Goal: Check status: Check status

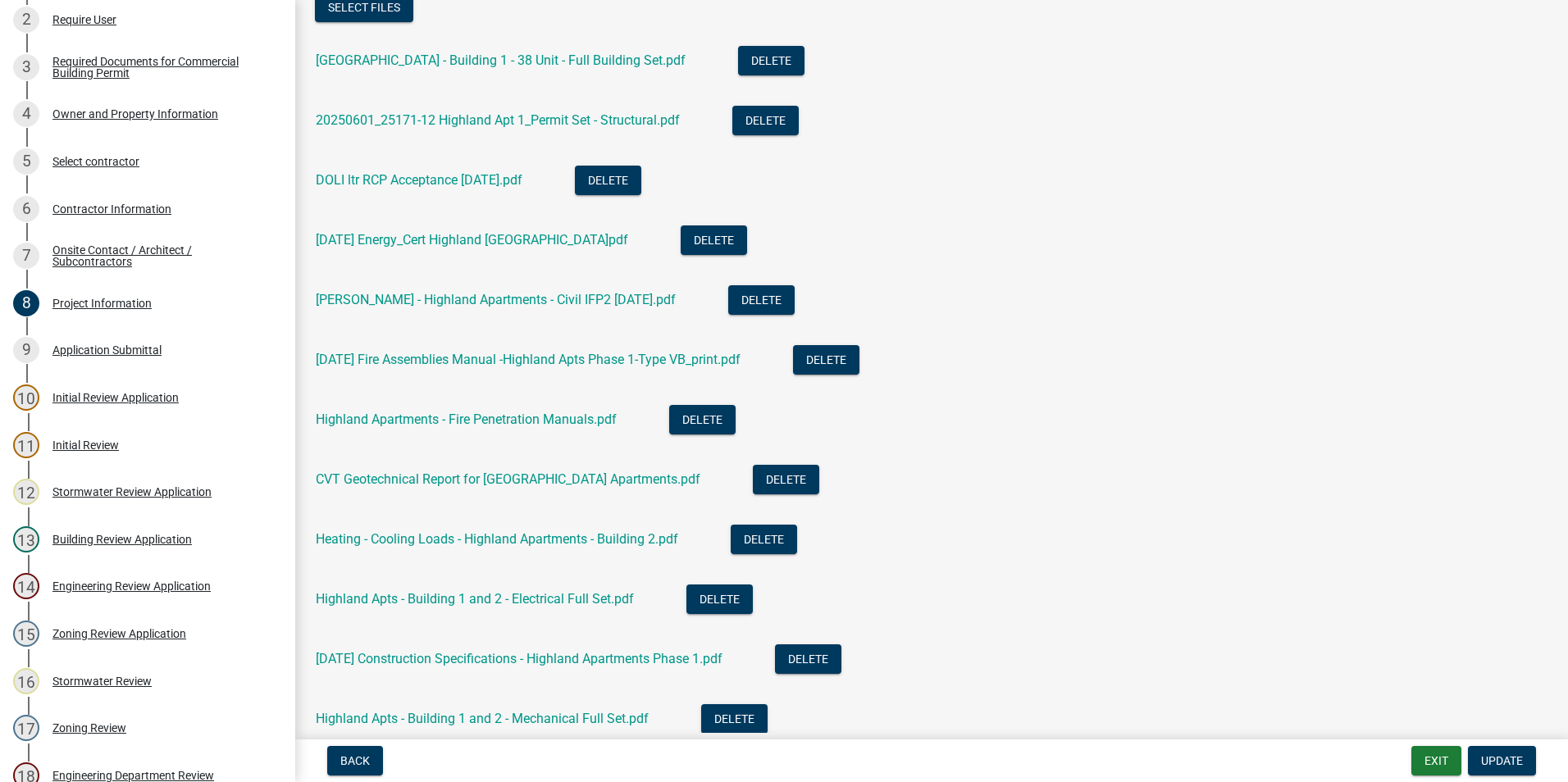
scroll to position [1098, 0]
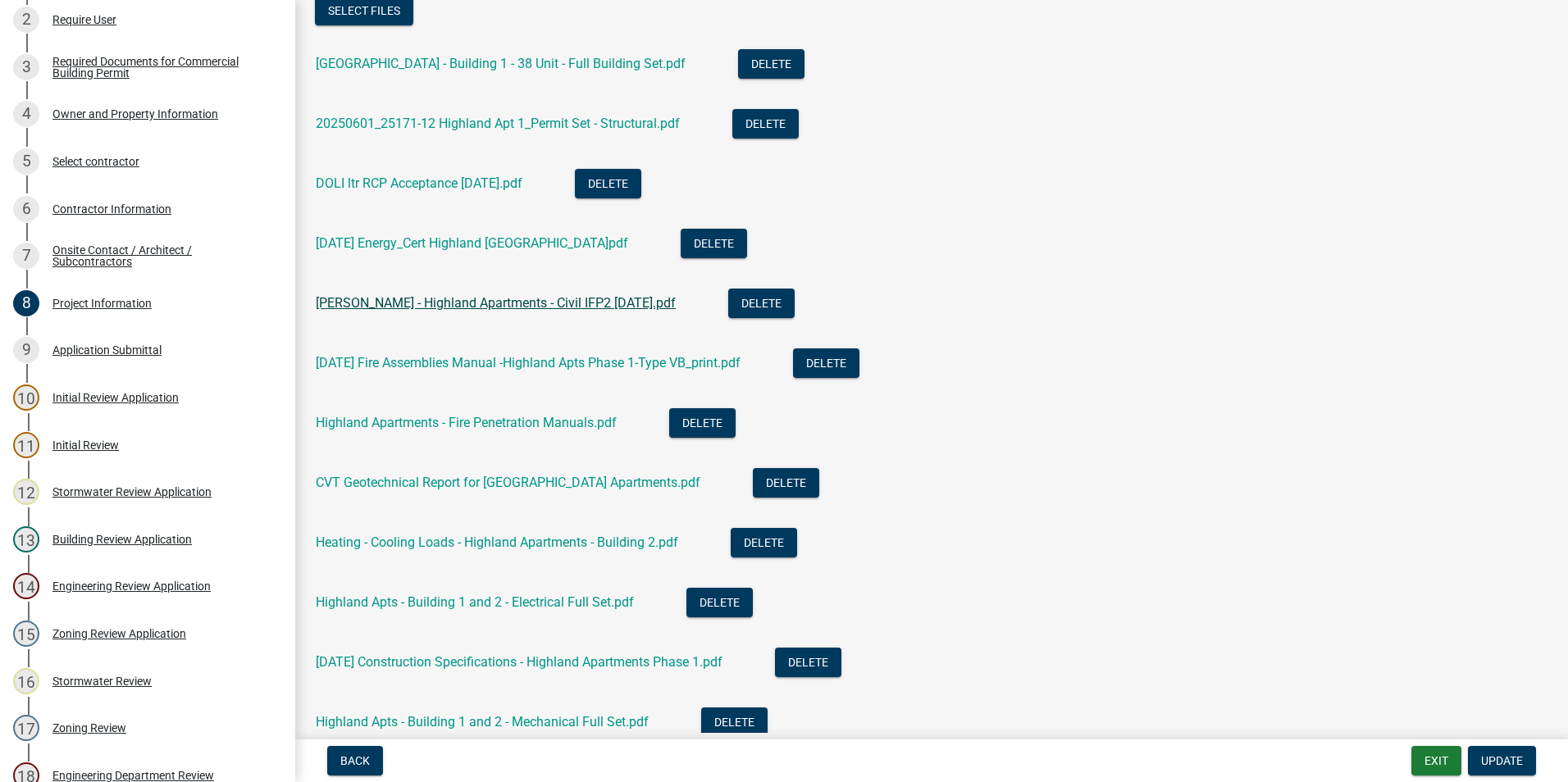
click at [478, 304] on link "[PERSON_NAME] - Highland Apartments - Civil IFP2 [DATE].pdf" at bounding box center [496, 303] width 360 height 16
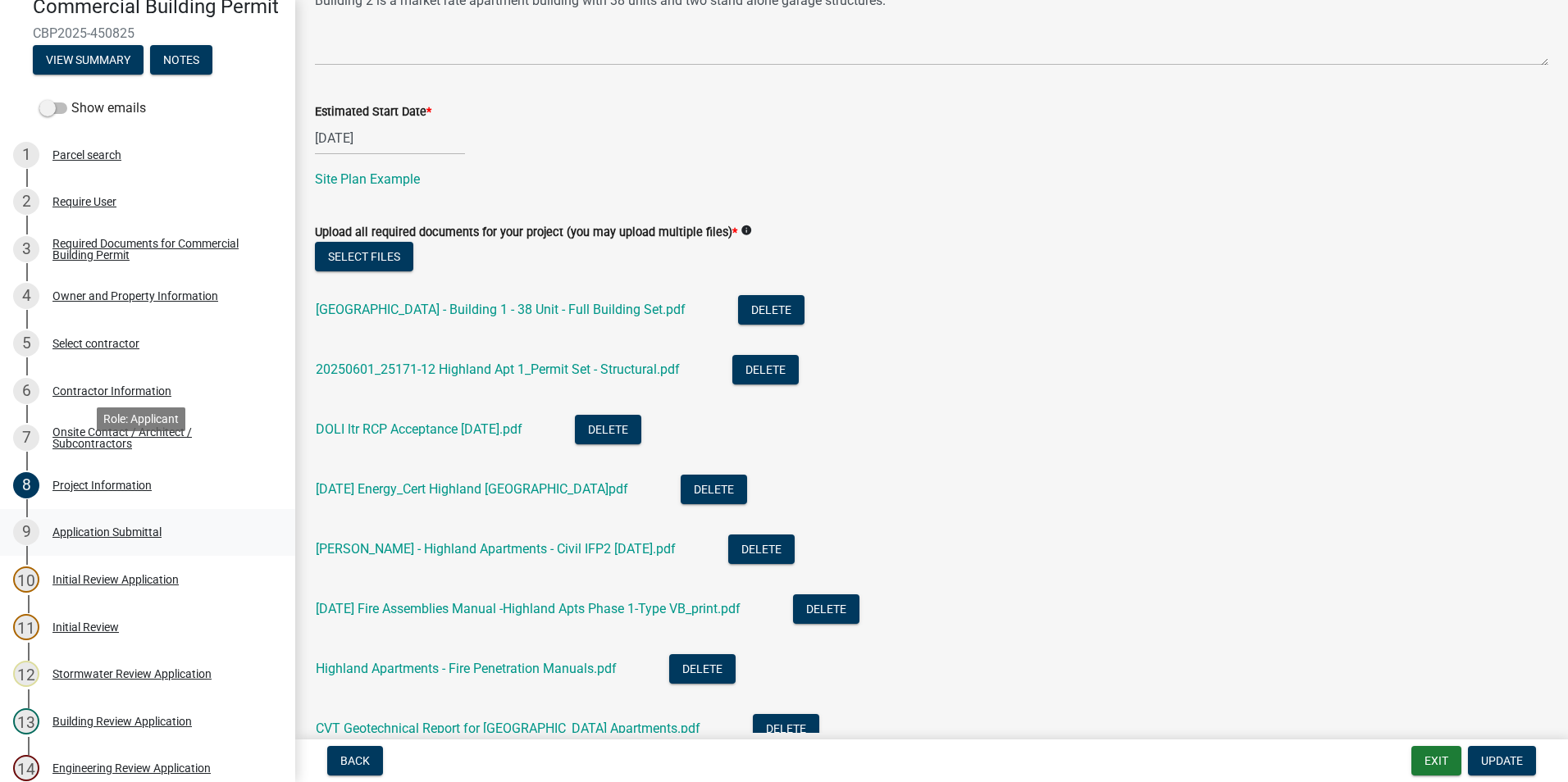
scroll to position [0, 0]
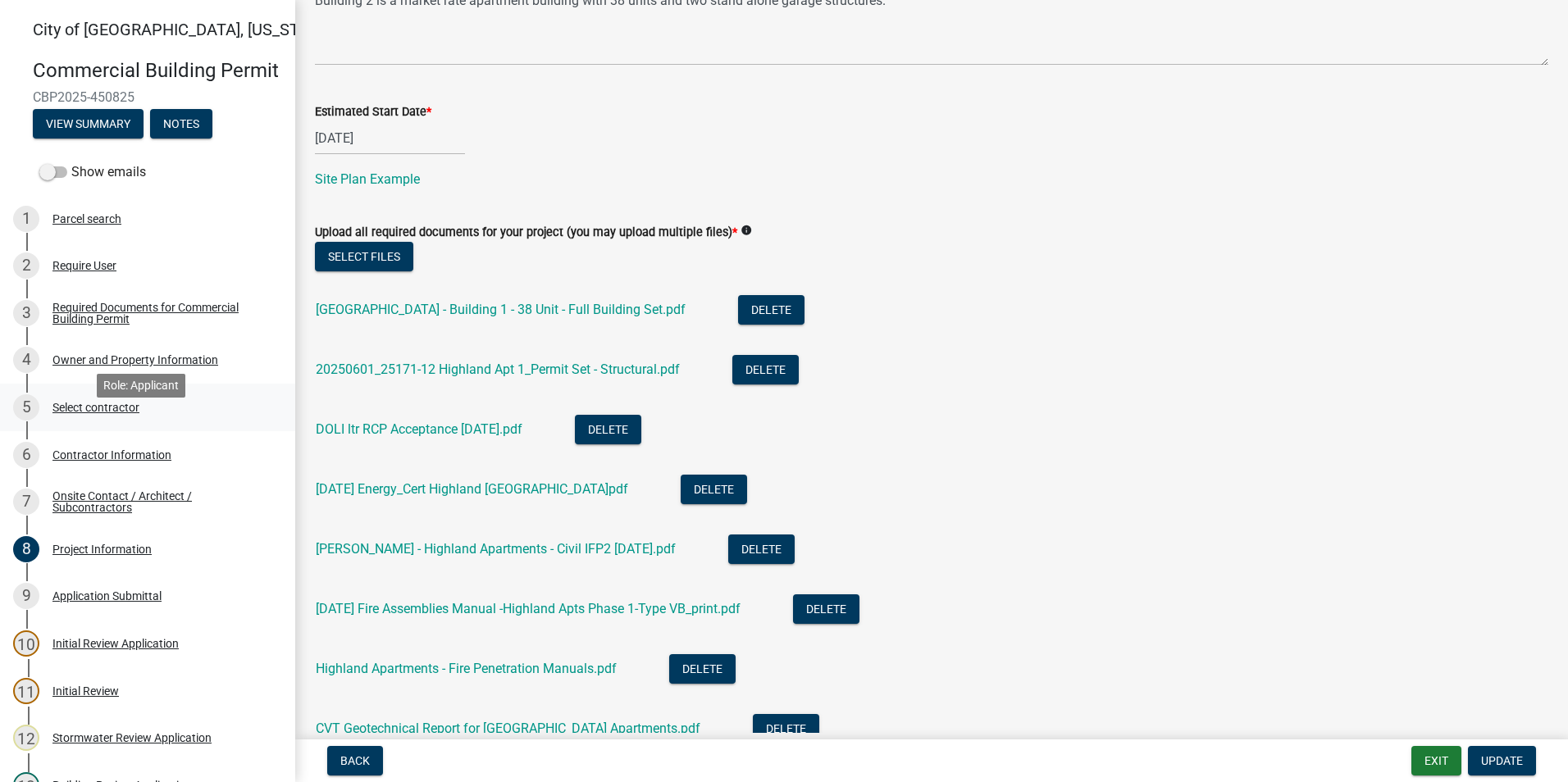
click at [96, 413] on div "Select contractor" at bounding box center [96, 407] width 87 height 12
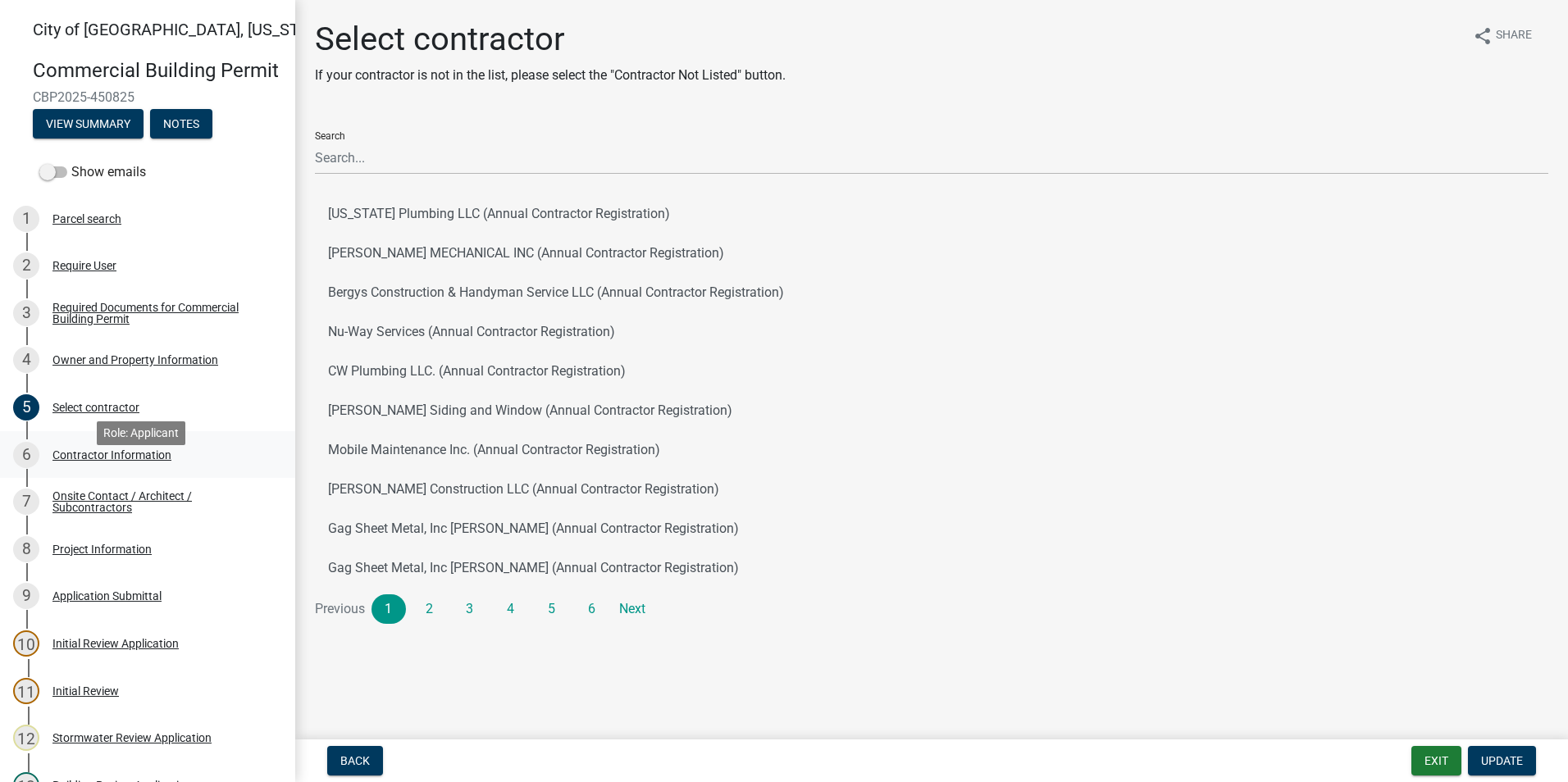
click at [87, 461] on div "Contractor Information" at bounding box center [112, 455] width 119 height 12
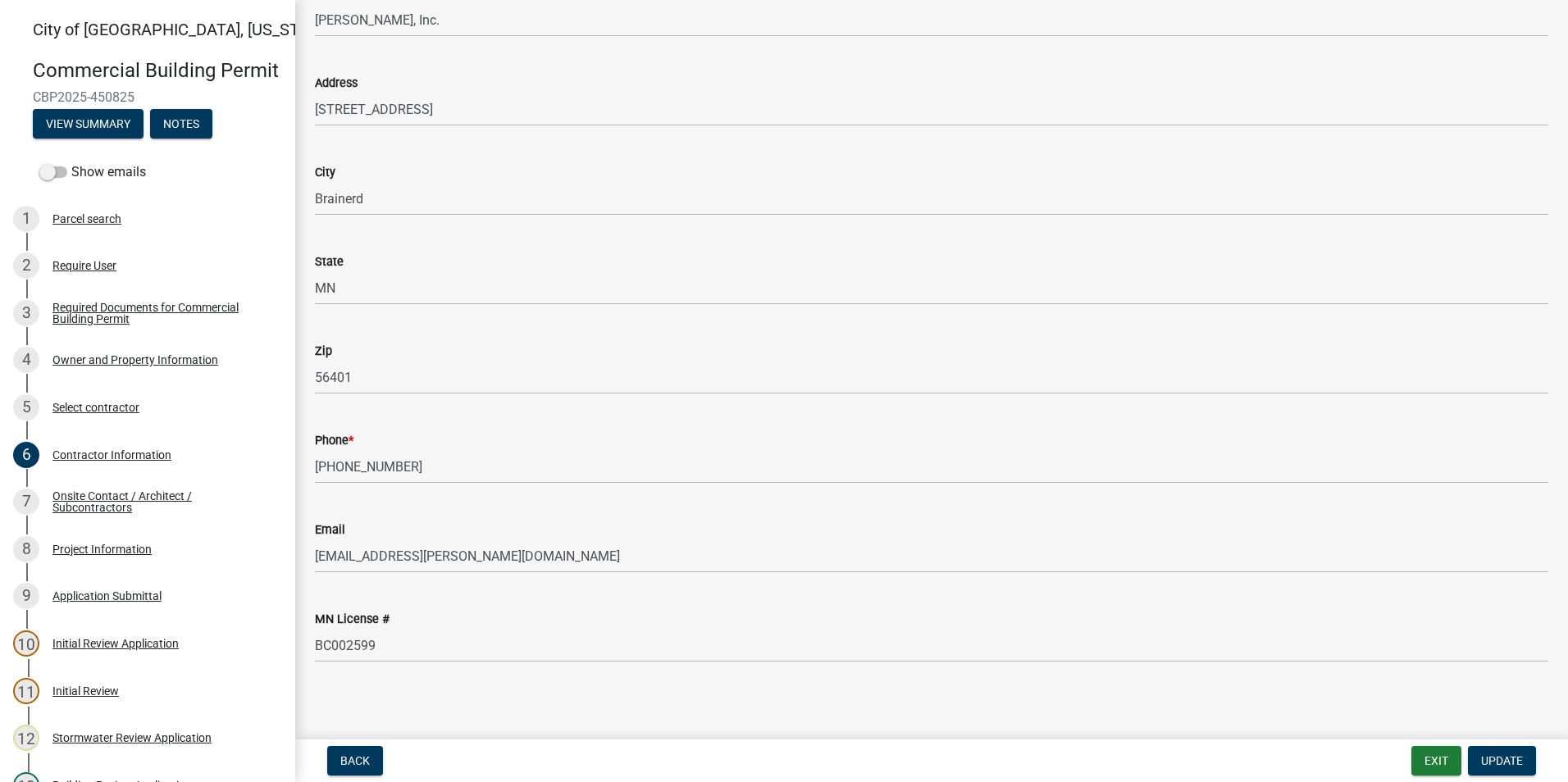
scroll to position [171, 0]
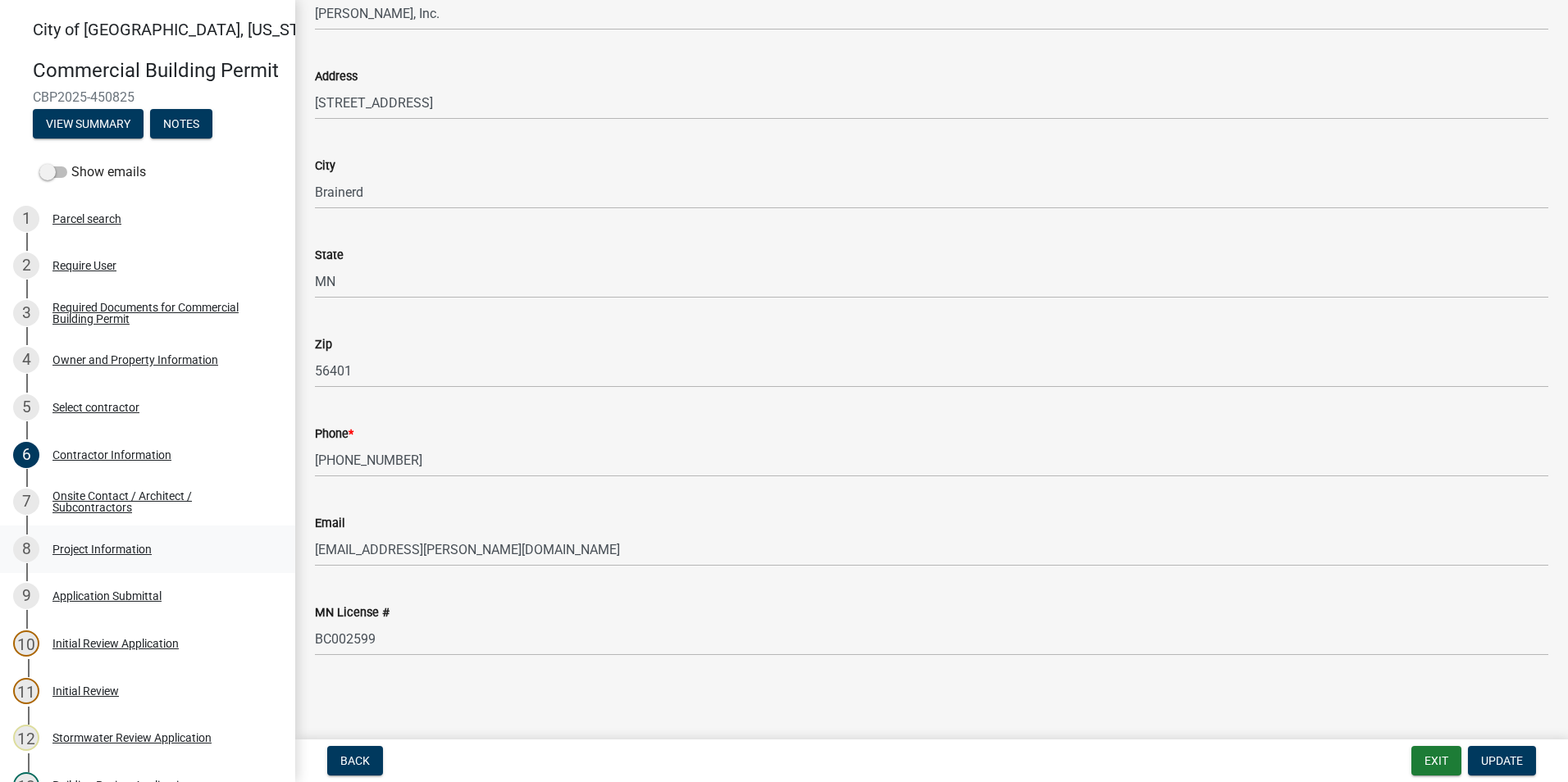
click at [128, 555] on div "Project Information" at bounding box center [102, 549] width 99 height 12
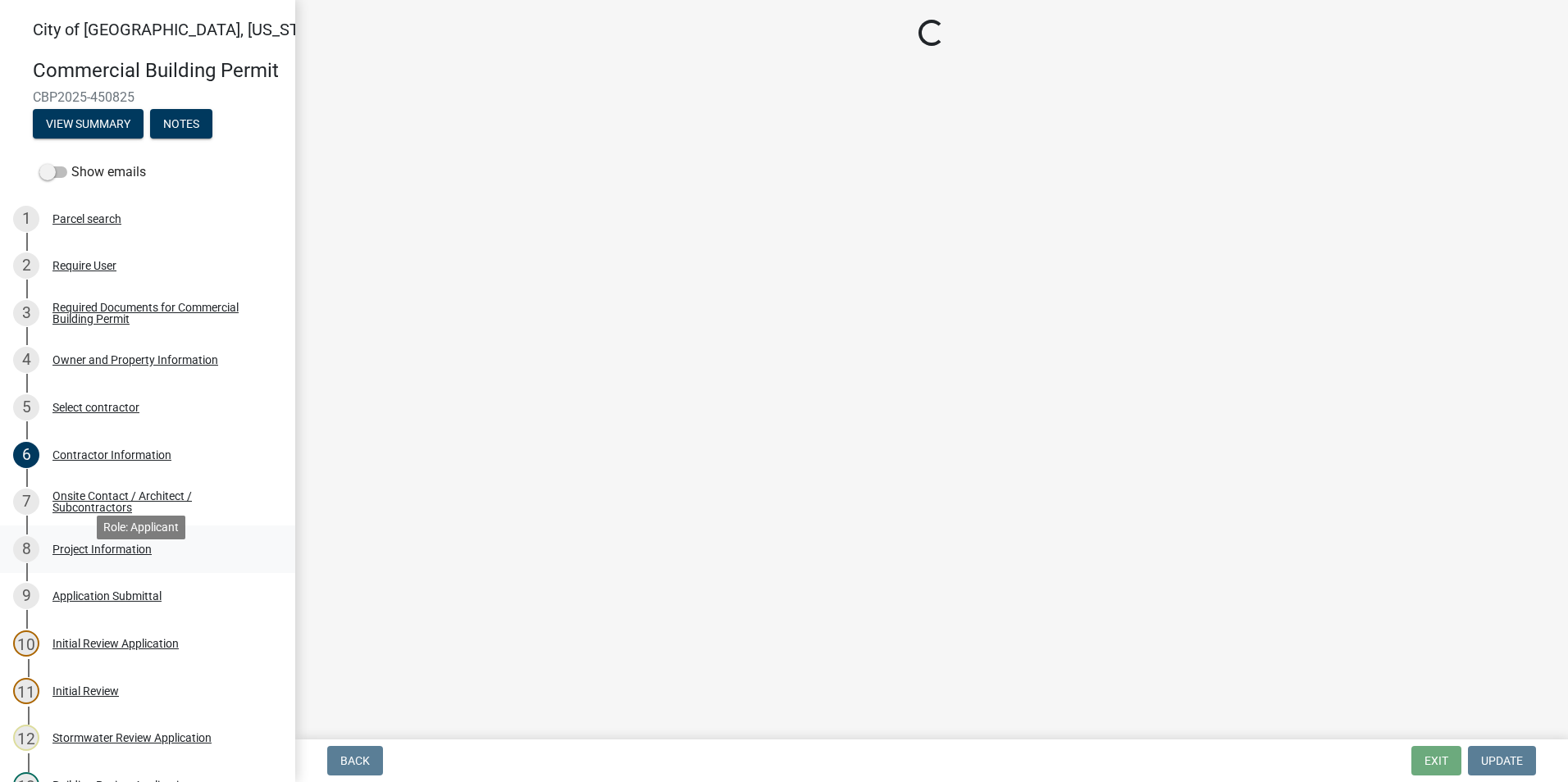
scroll to position [0, 0]
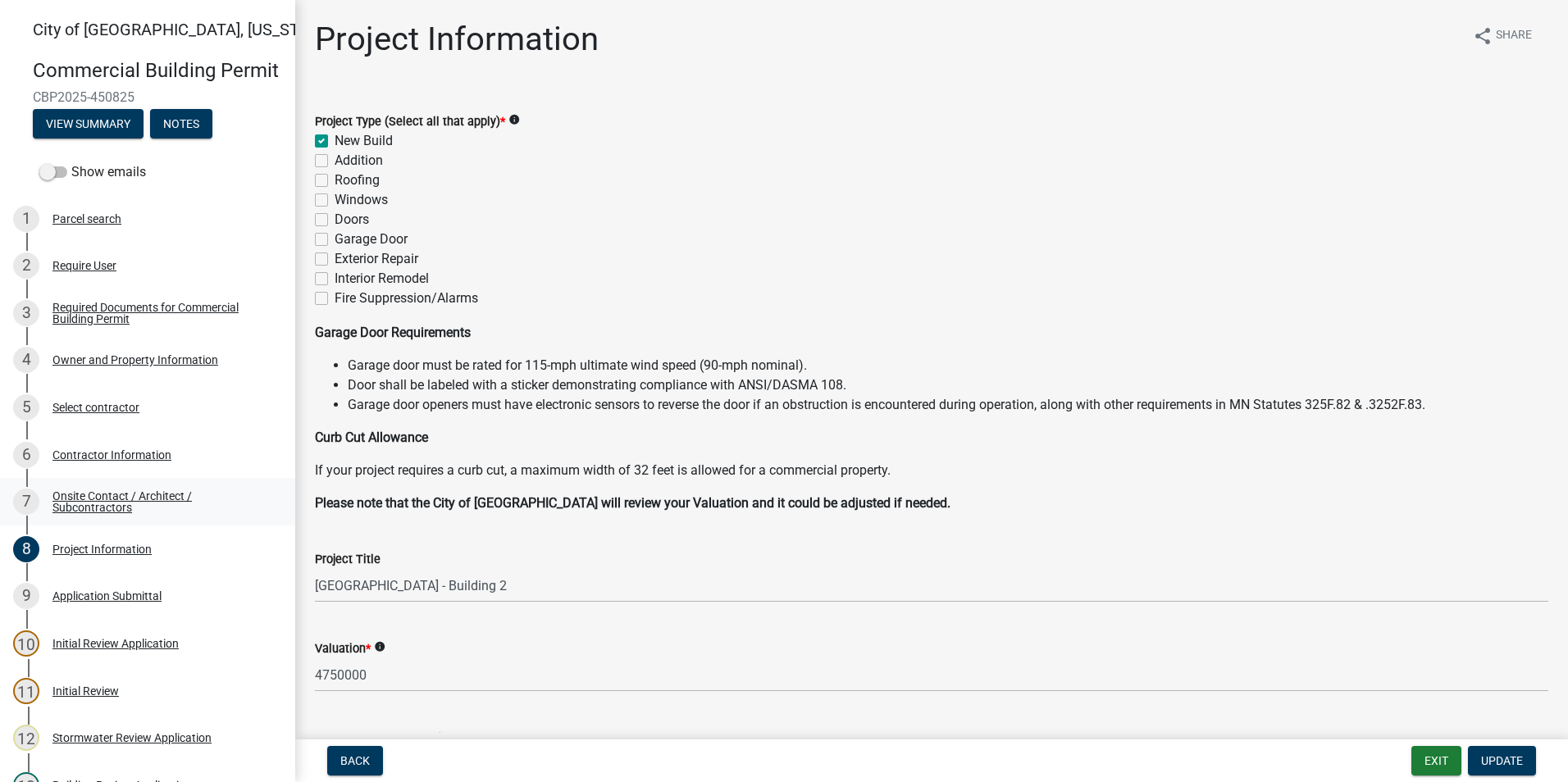
click at [111, 513] on div "Onsite Contact / Architect / Subcontractors" at bounding box center [161, 502] width 216 height 23
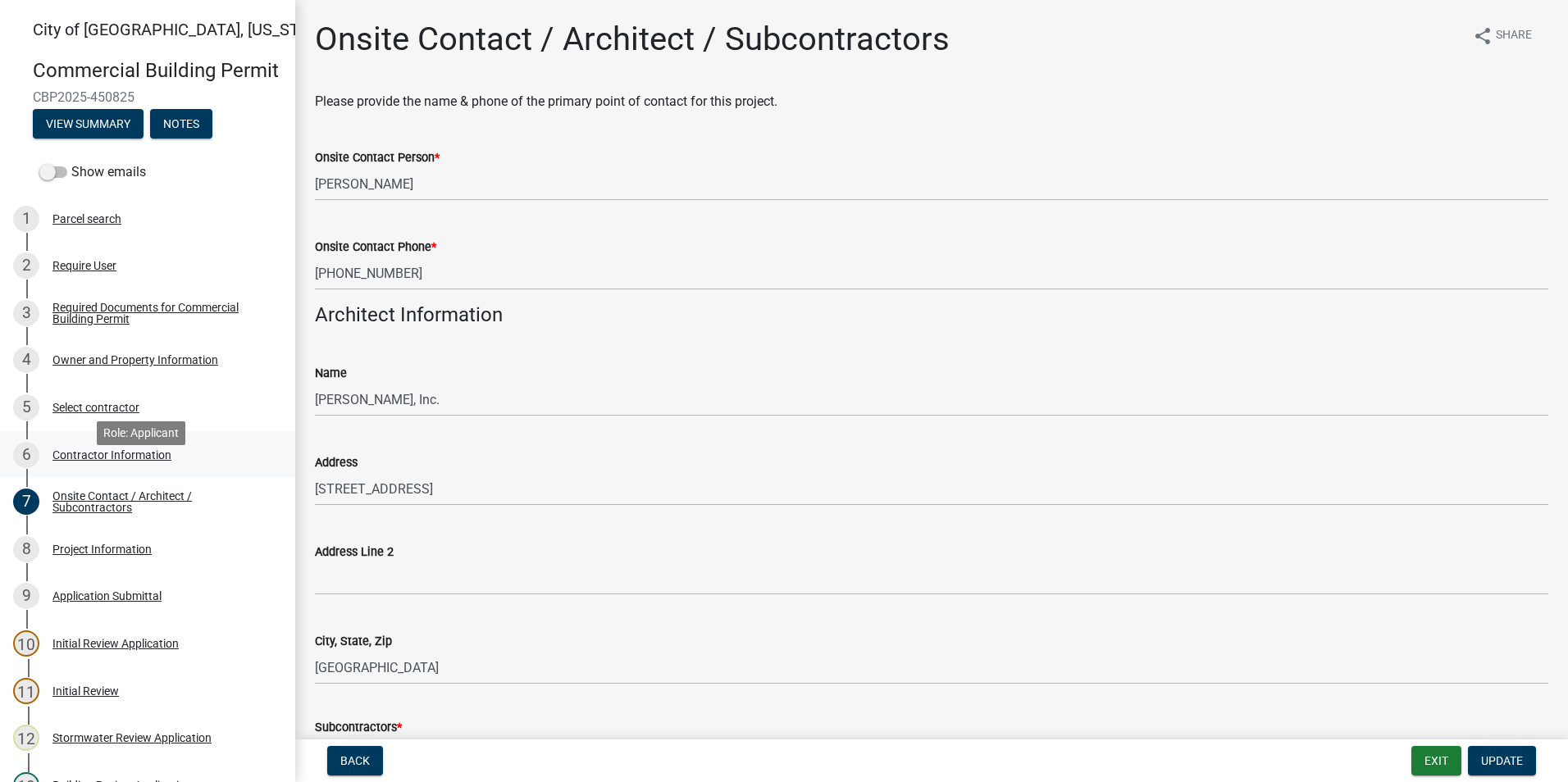
click at [107, 469] on div "6 Contractor Information" at bounding box center [141, 455] width 256 height 26
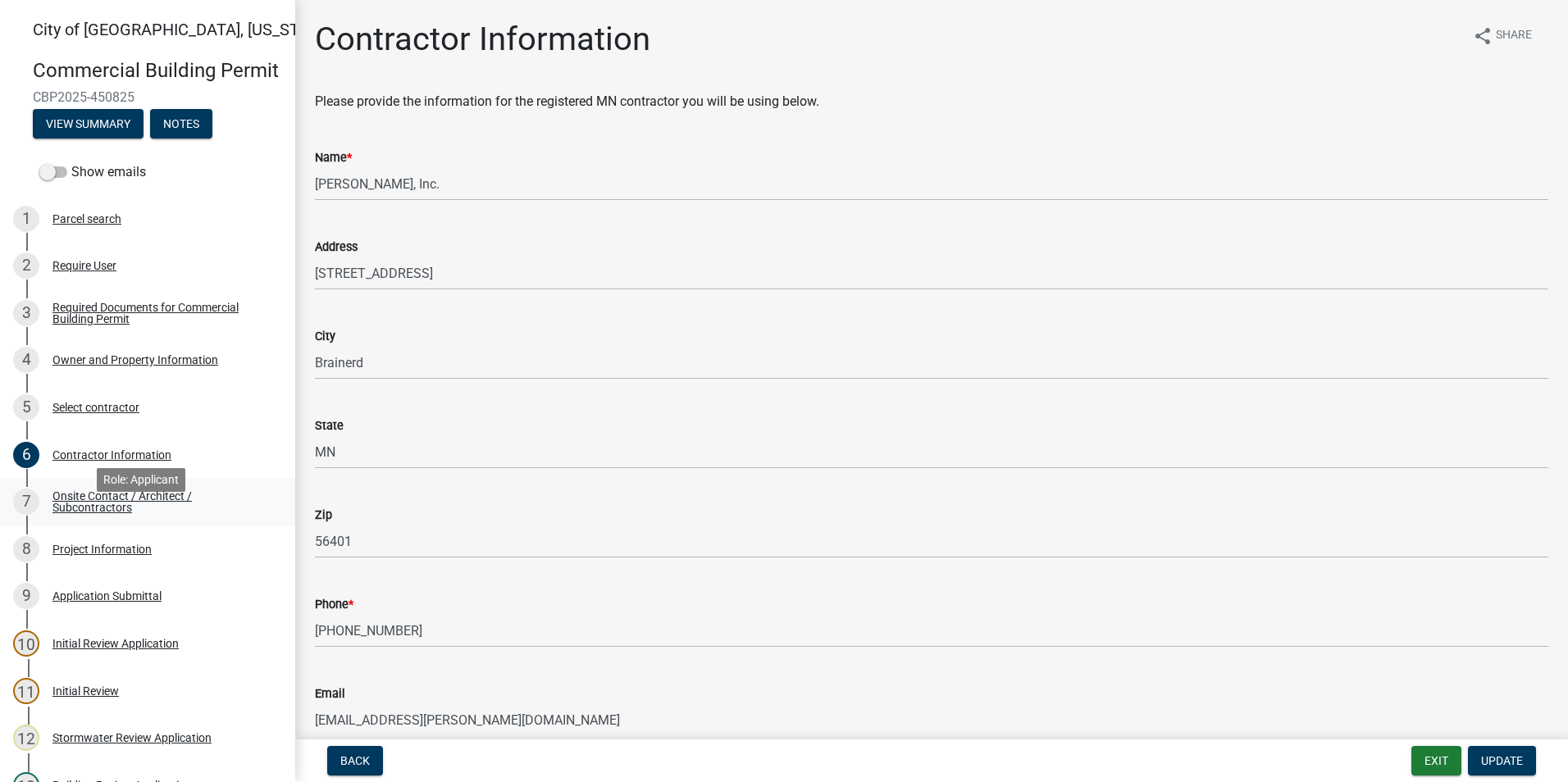
click at [61, 513] on div "Onsite Contact / Architect / Subcontractors" at bounding box center [161, 502] width 216 height 23
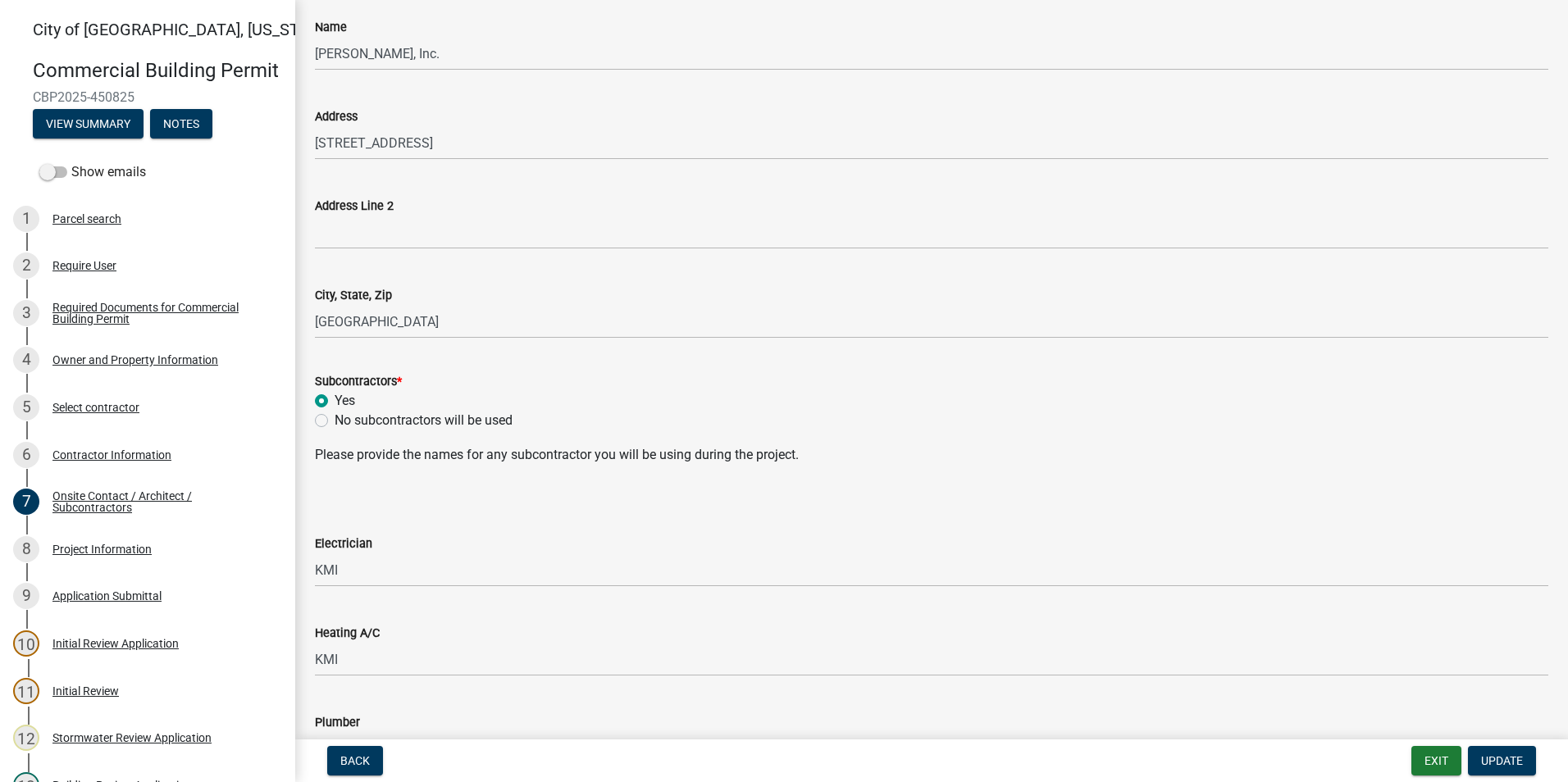
scroll to position [322, 0]
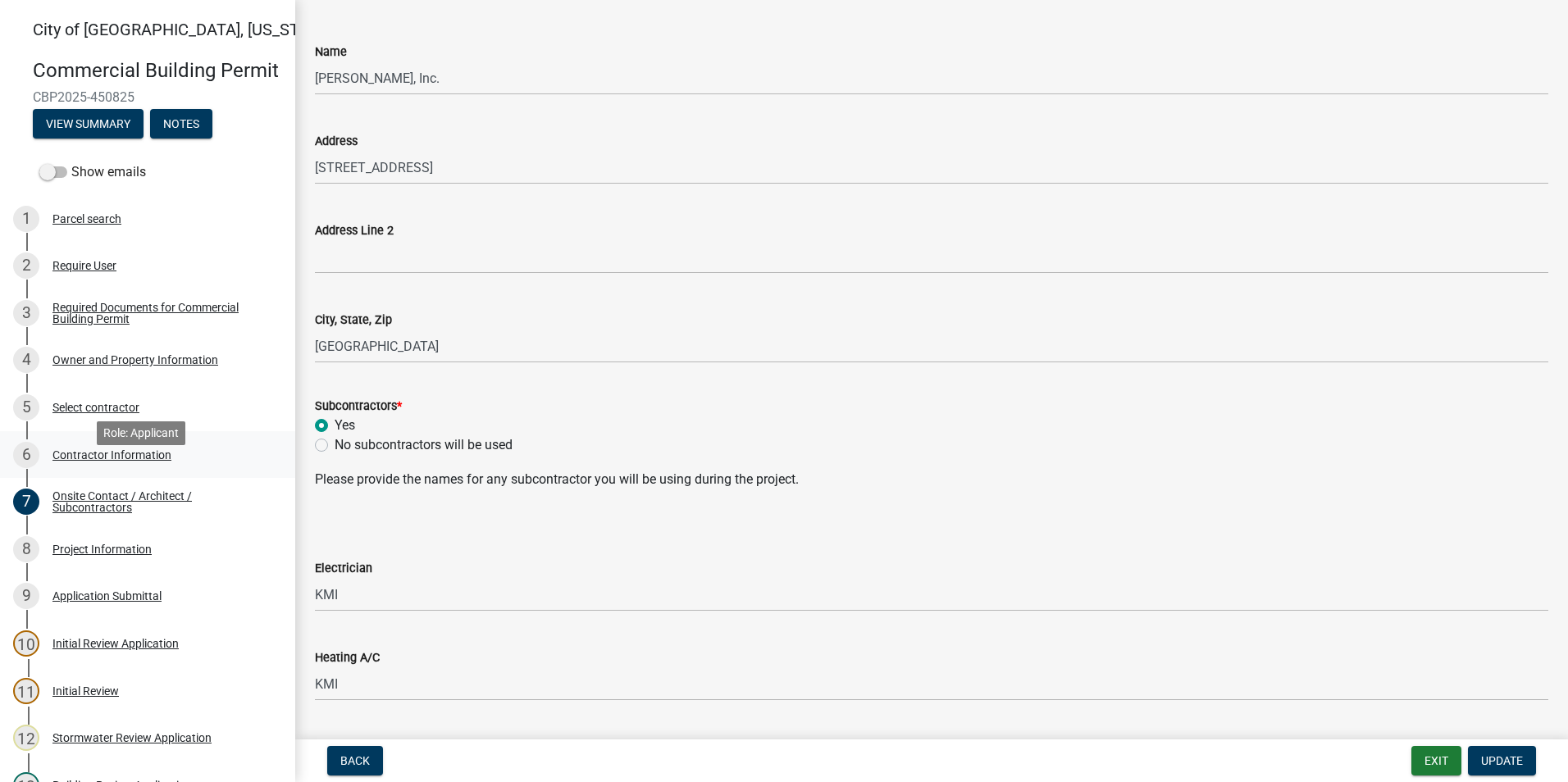
click at [111, 461] on div "Contractor Information" at bounding box center [112, 455] width 119 height 12
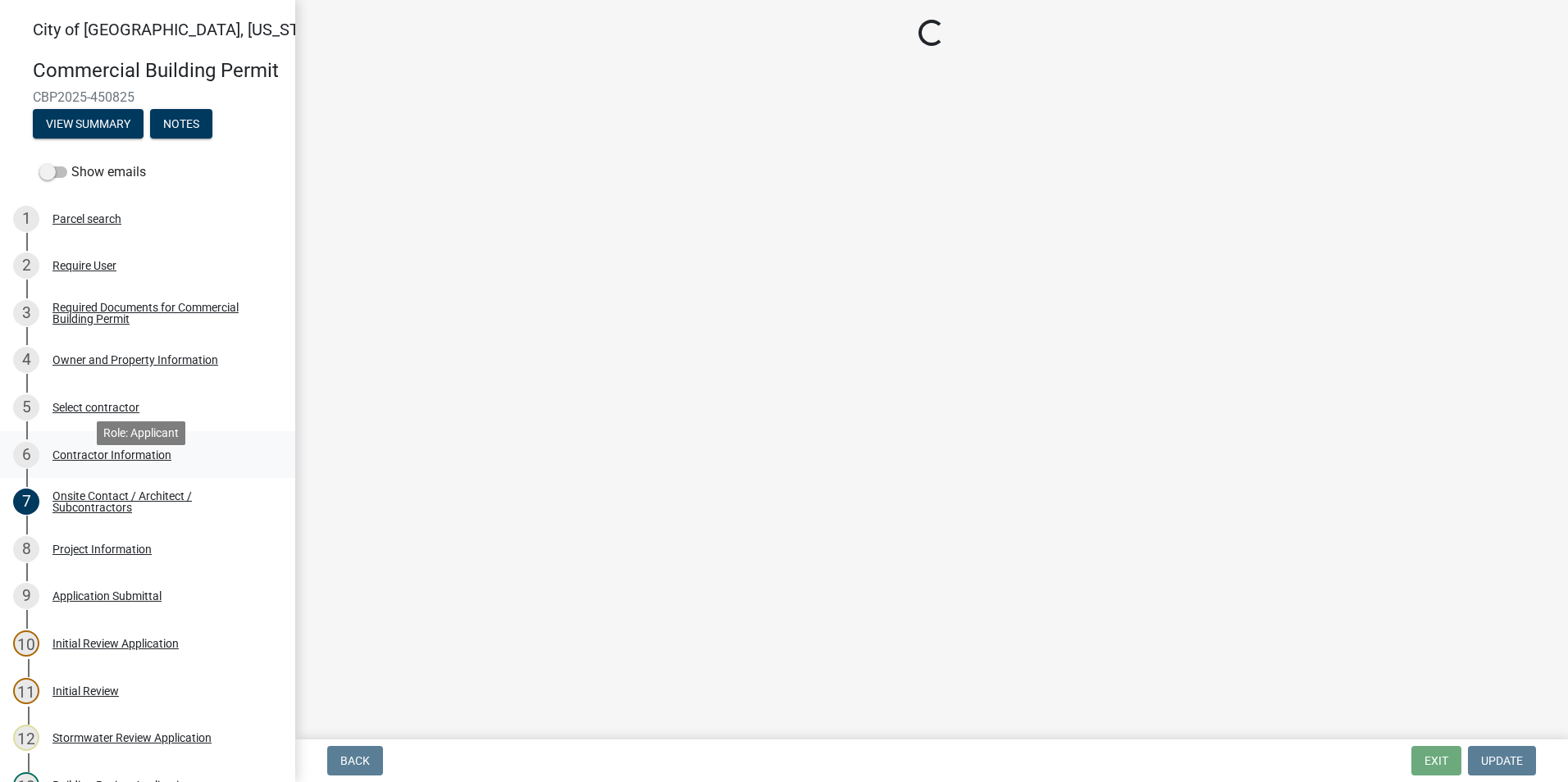
scroll to position [0, 0]
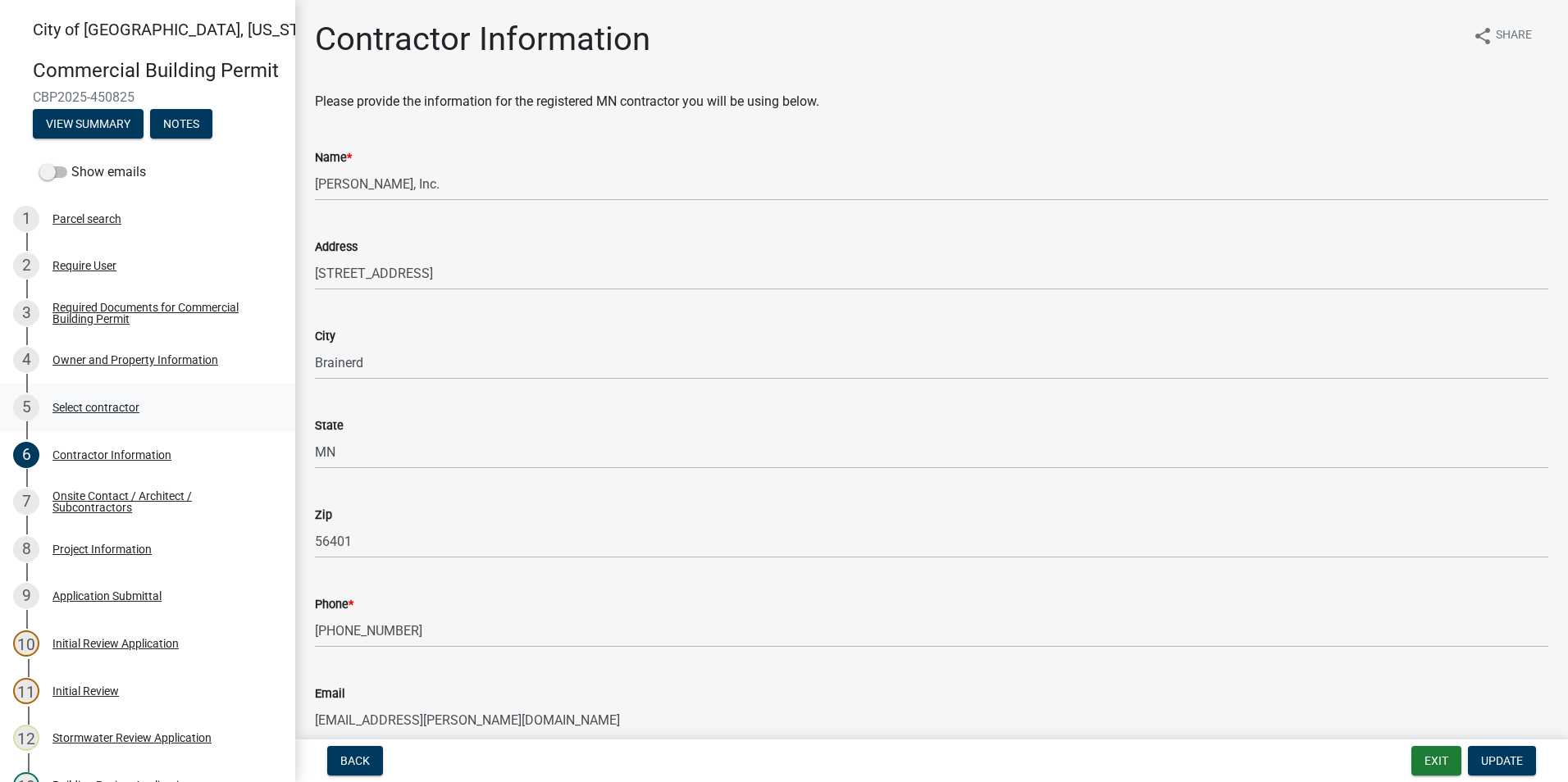
click at [98, 413] on div "Select contractor" at bounding box center [96, 407] width 87 height 12
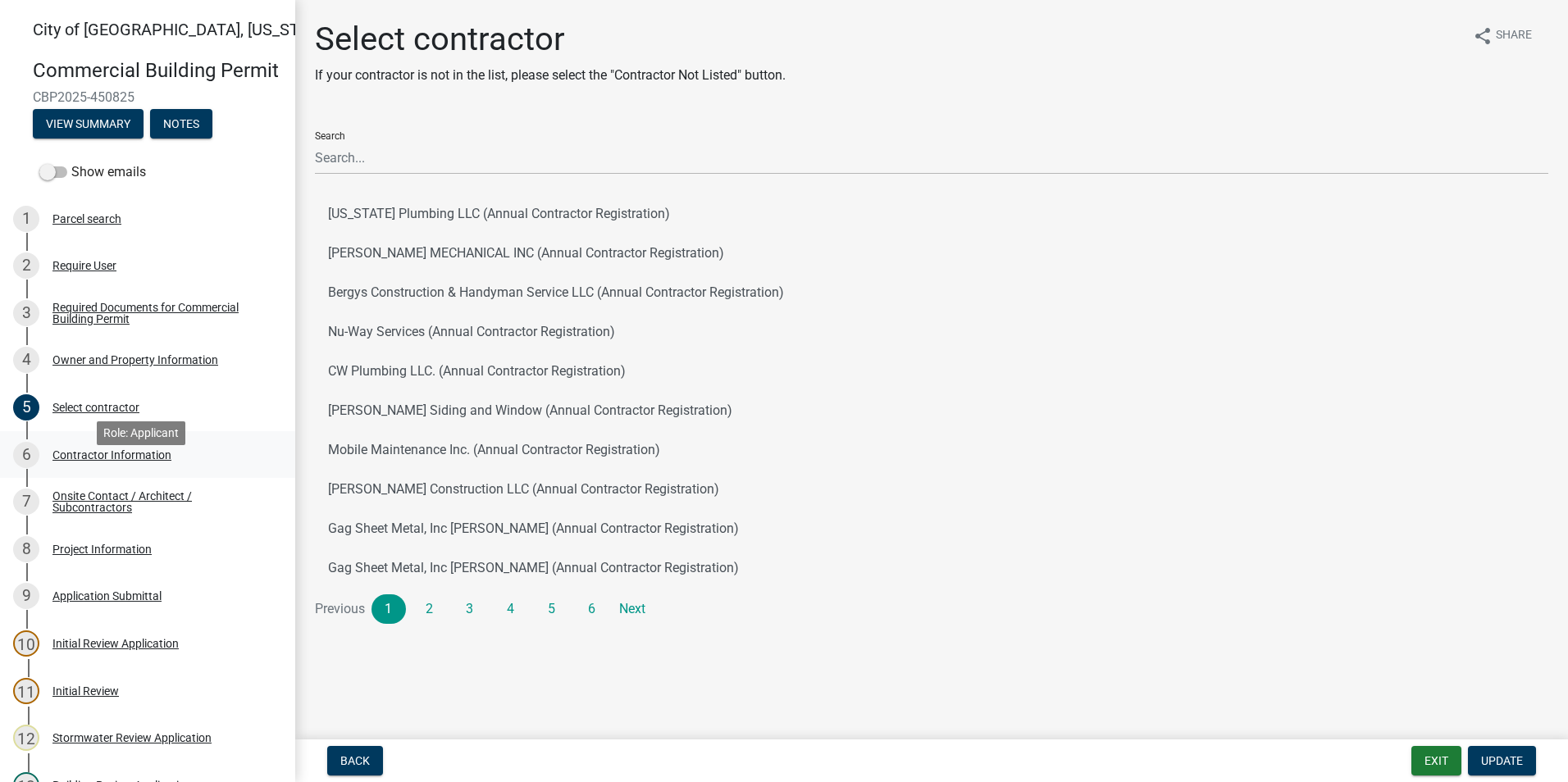
click at [116, 469] on div "6 Contractor Information" at bounding box center [141, 455] width 256 height 26
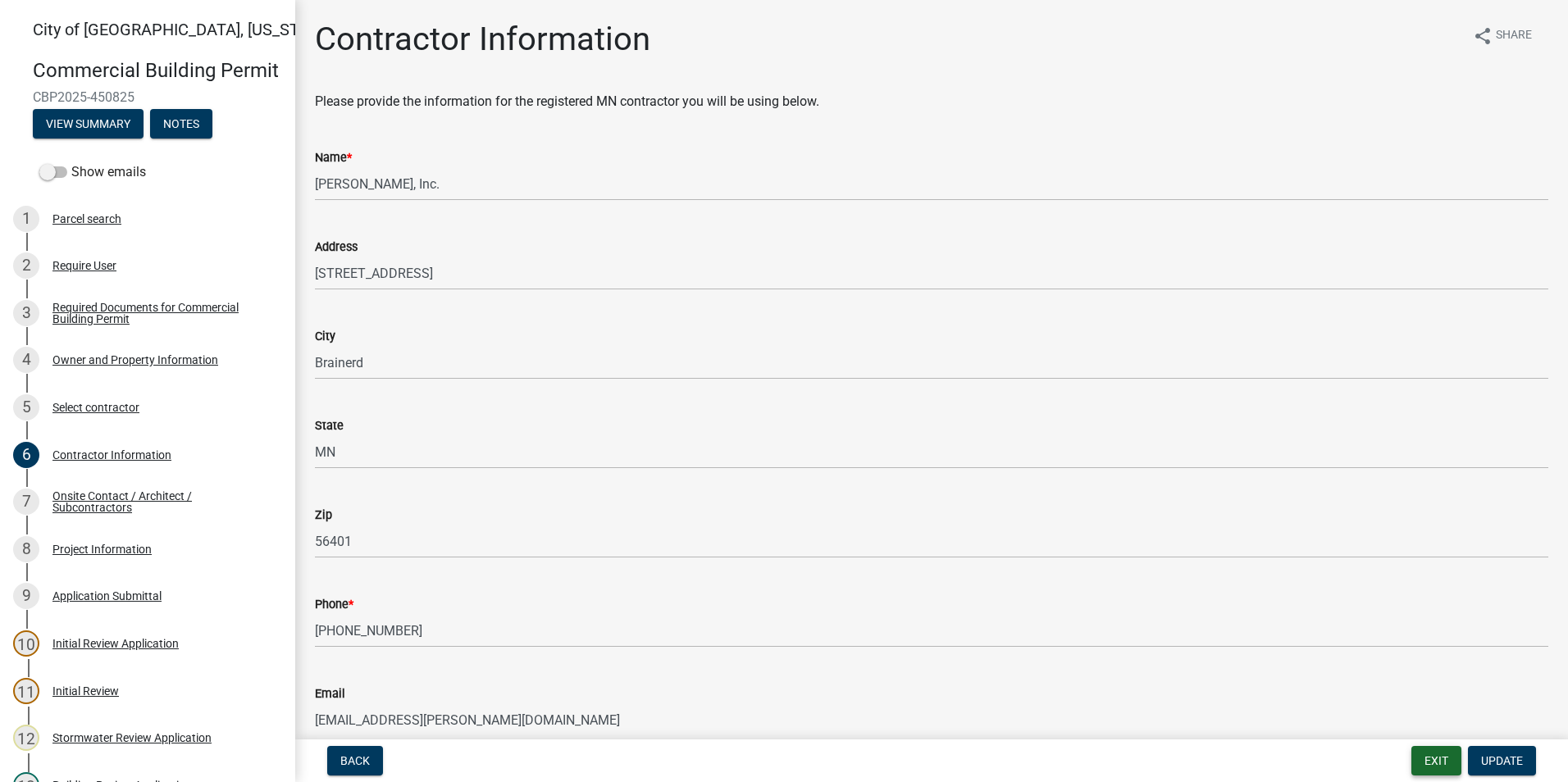
click at [1433, 760] on button "Exit" at bounding box center [1436, 761] width 50 height 30
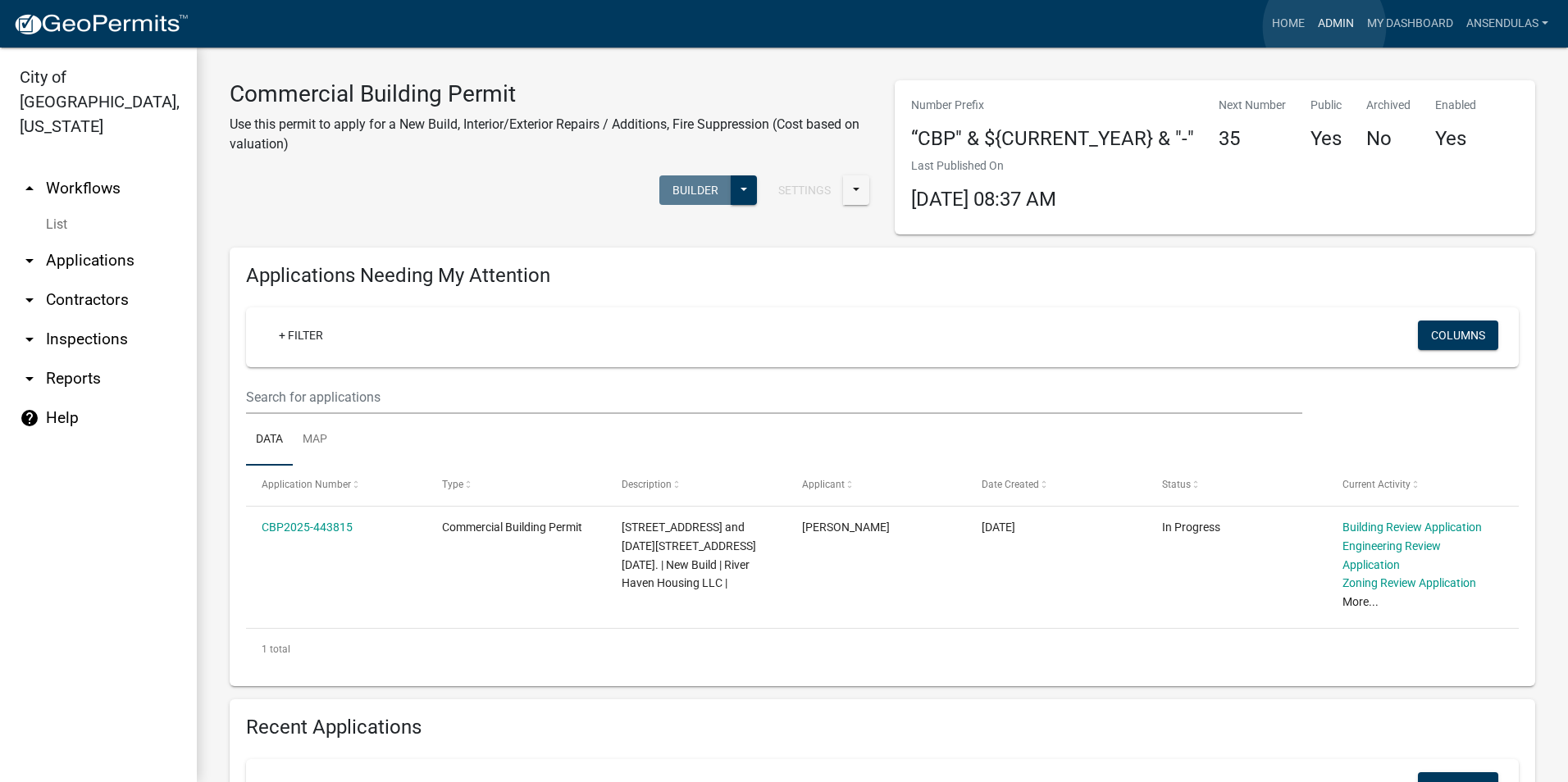
click at [1325, 27] on link "Admin" at bounding box center [1336, 24] width 49 height 31
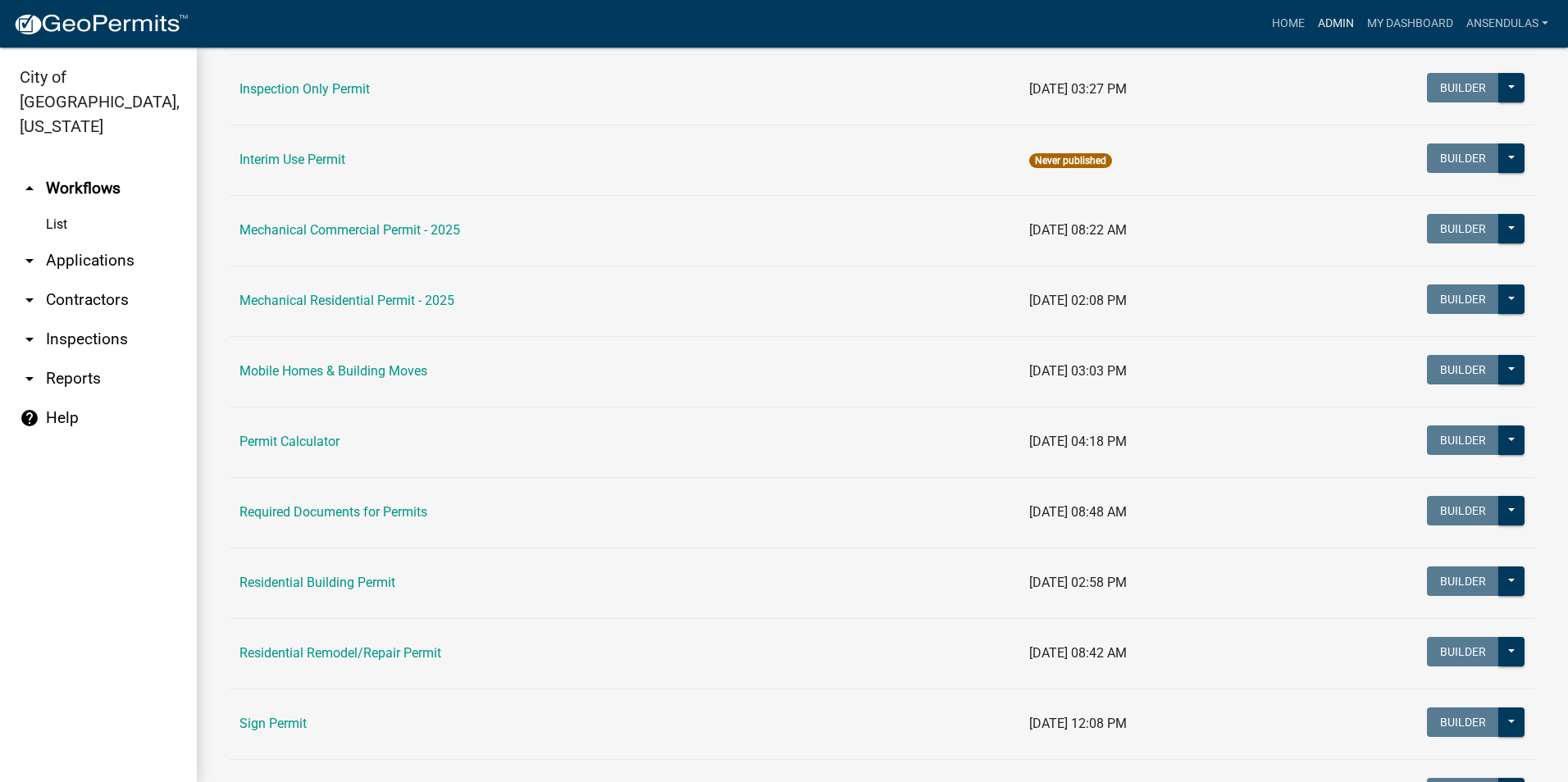
scroll to position [820, 0]
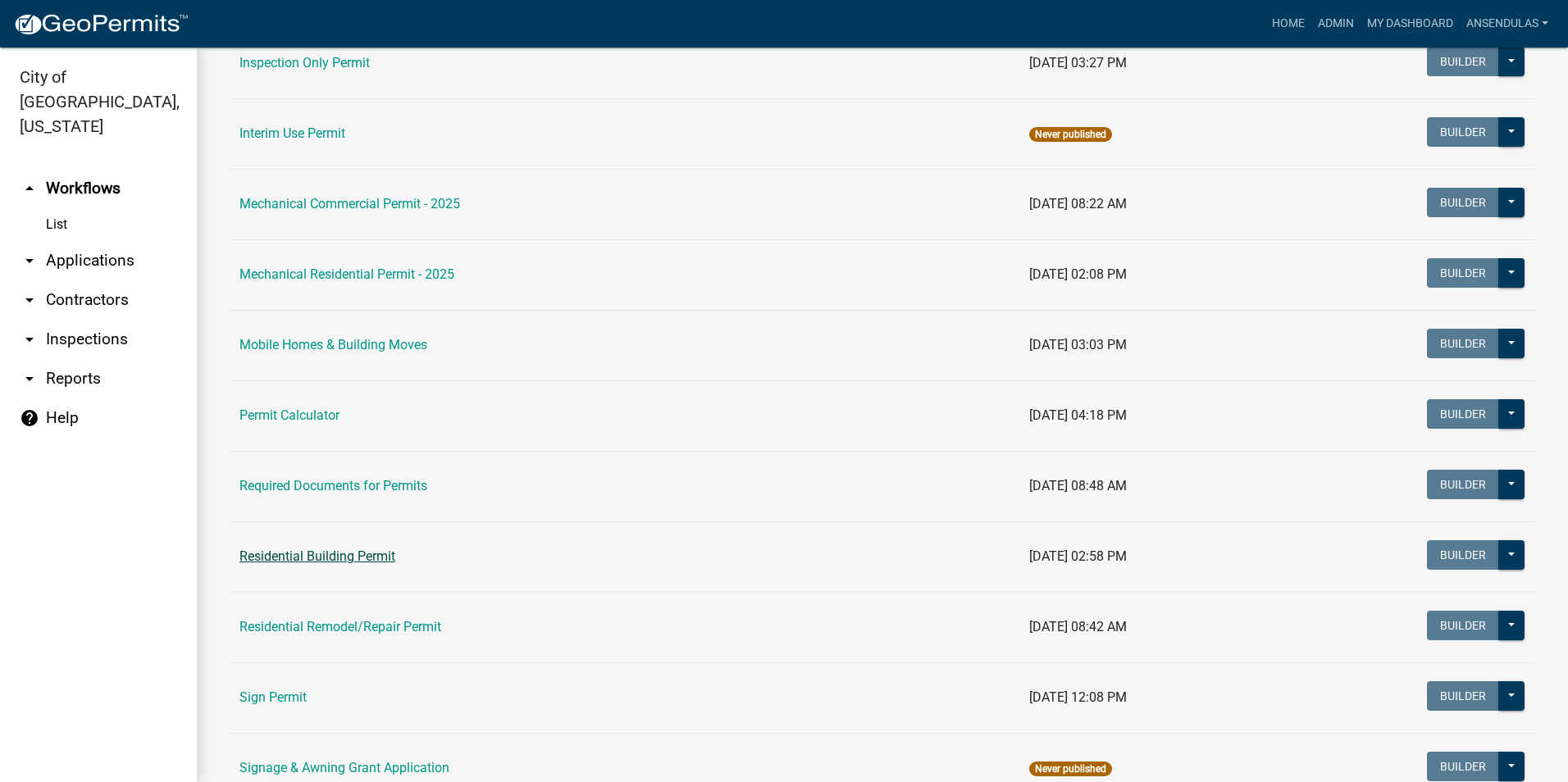
click at [319, 556] on link "Residential Building Permit" at bounding box center [317, 556] width 156 height 16
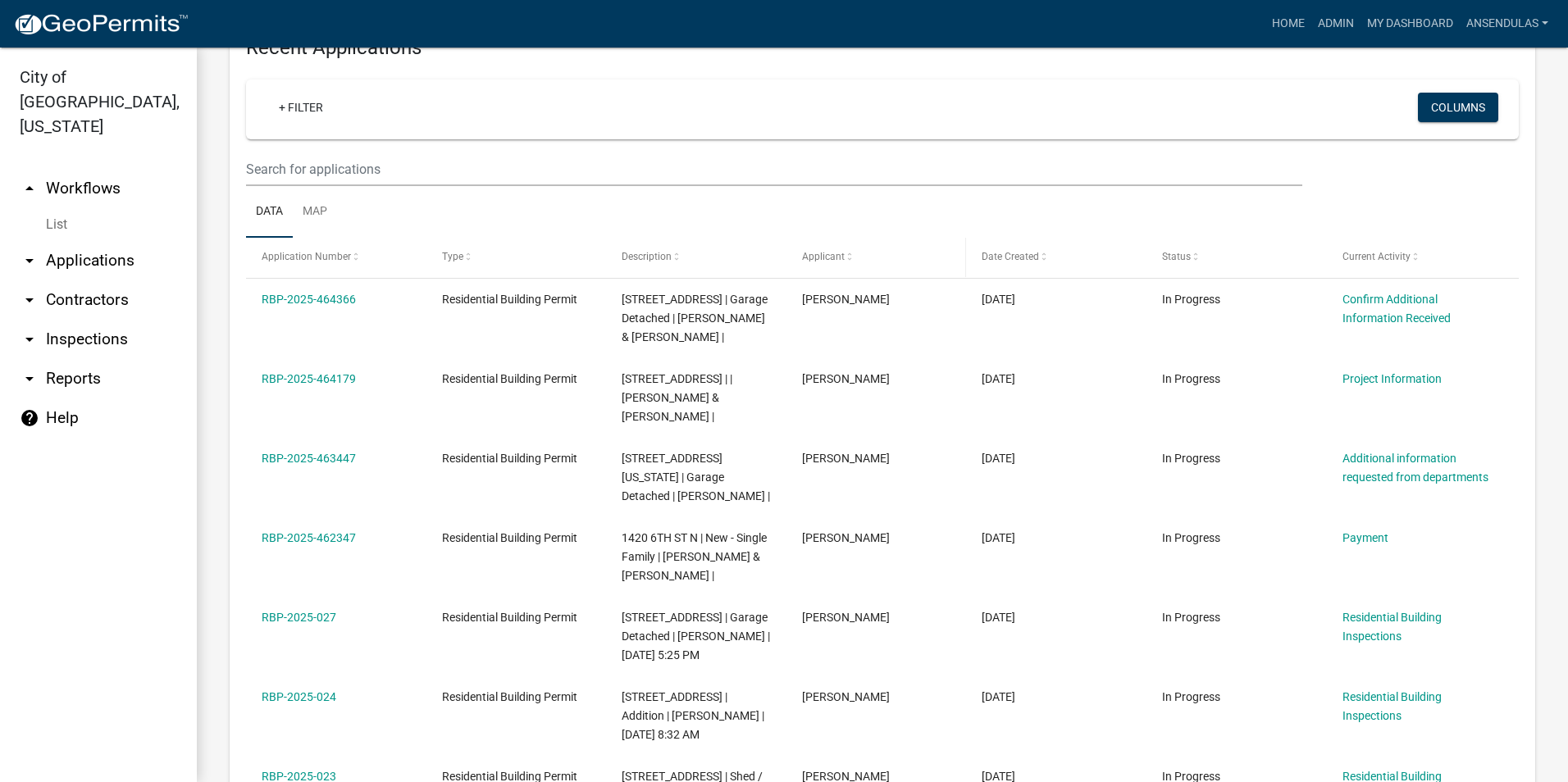
scroll to position [738, 0]
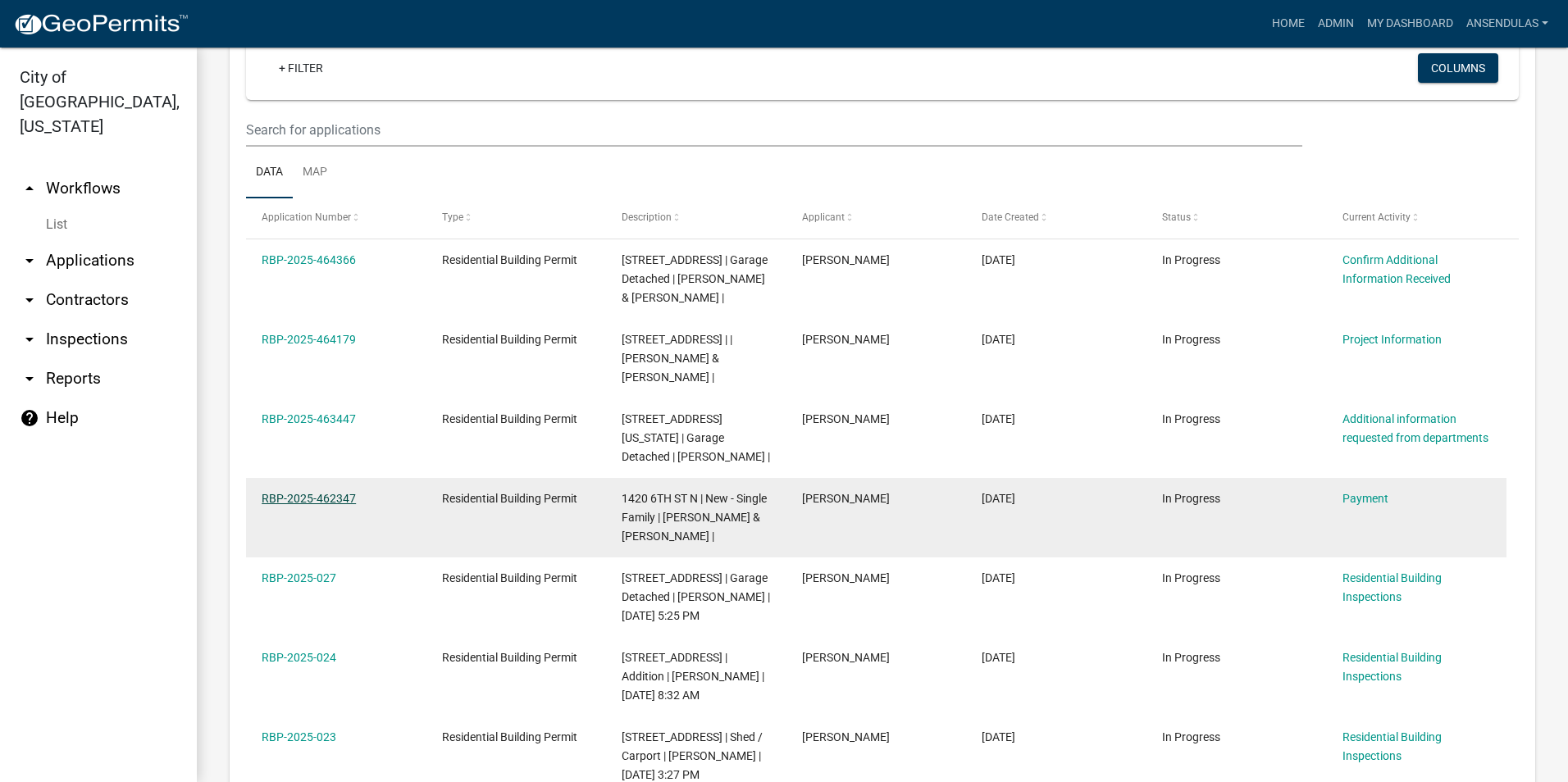
click at [327, 492] on link "RBP-2025-462347" at bounding box center [308, 498] width 94 height 13
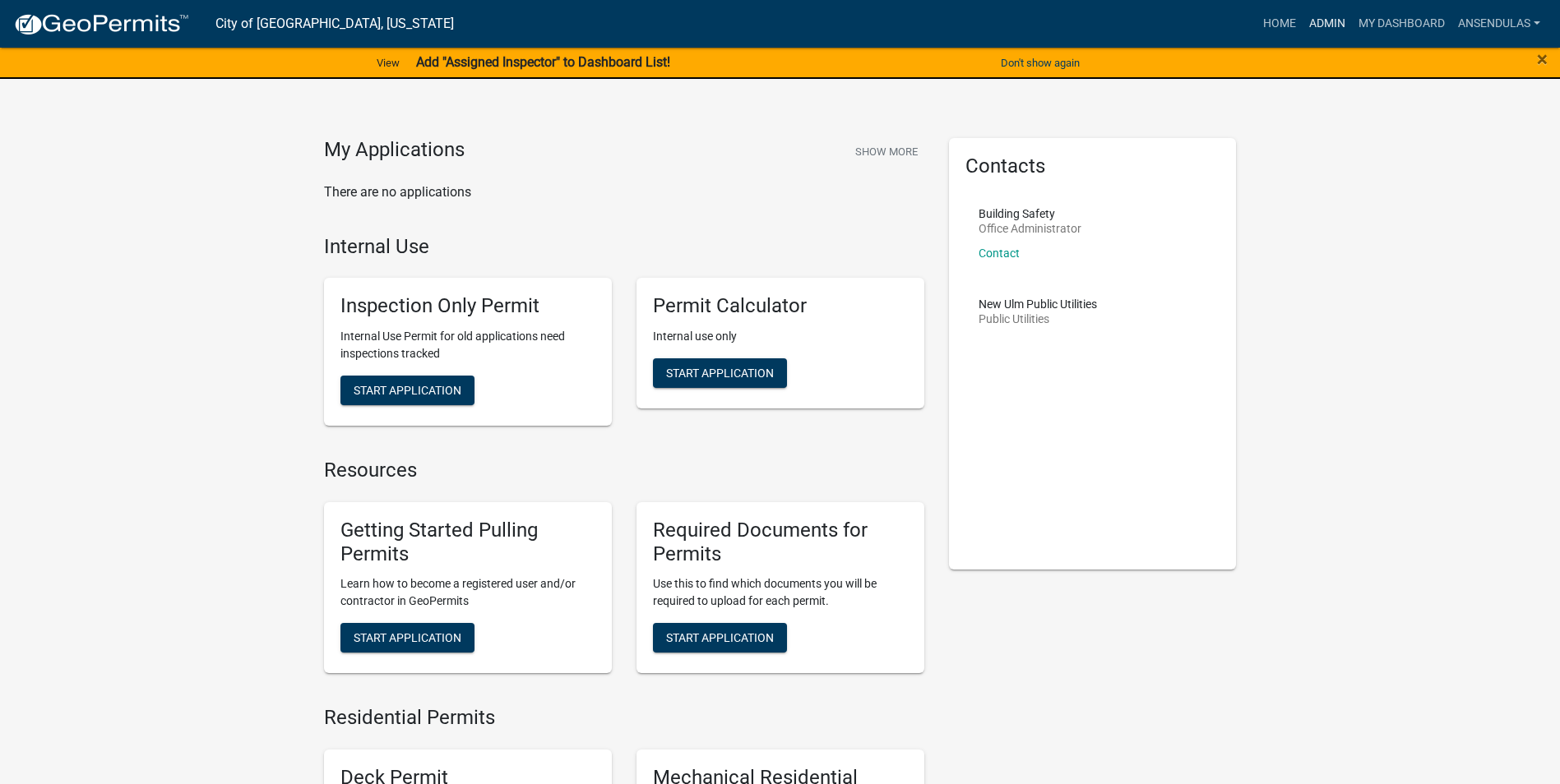
click at [1314, 20] on link "Admin" at bounding box center [1328, 24] width 50 height 31
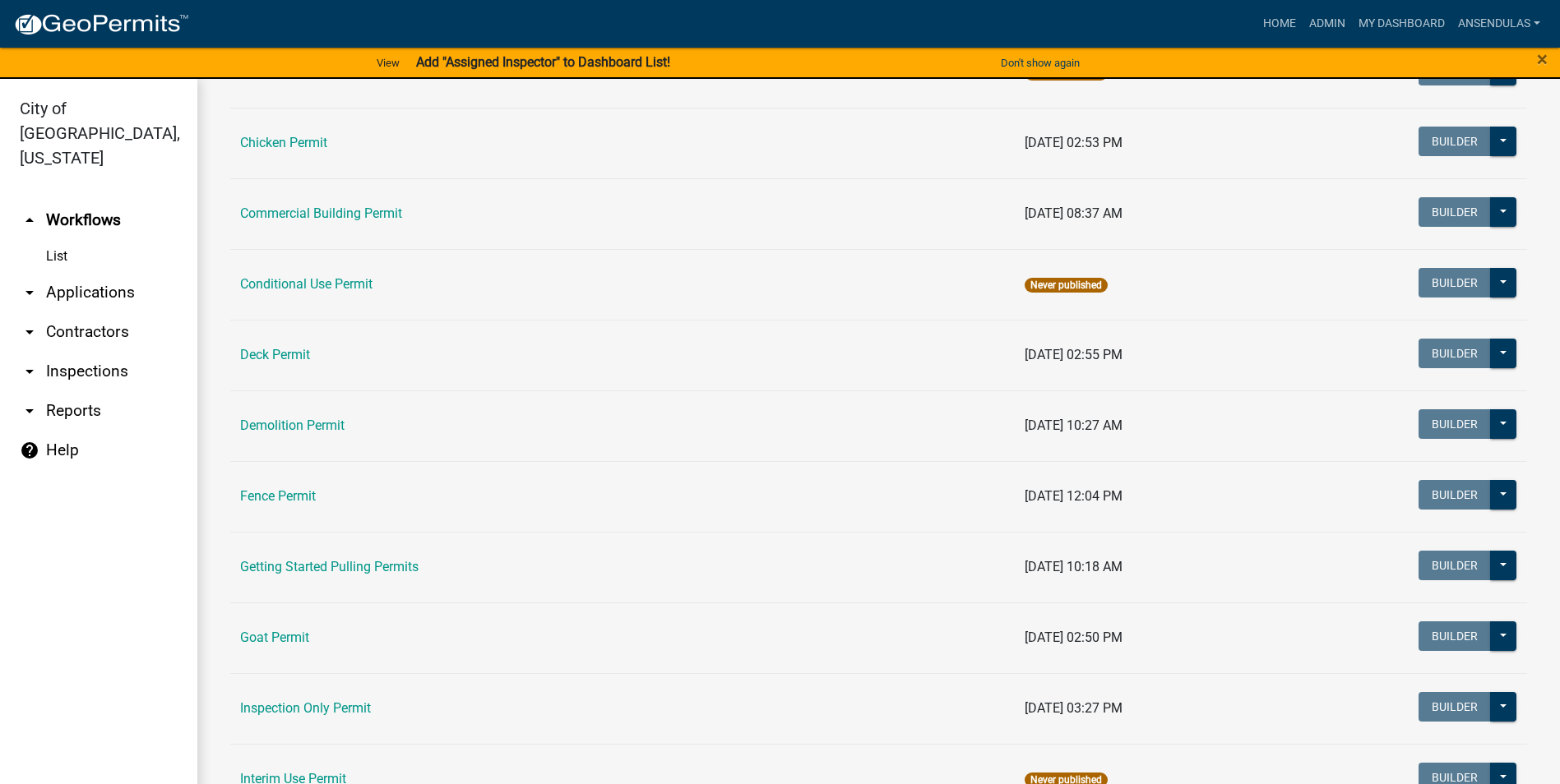
scroll to position [246, 0]
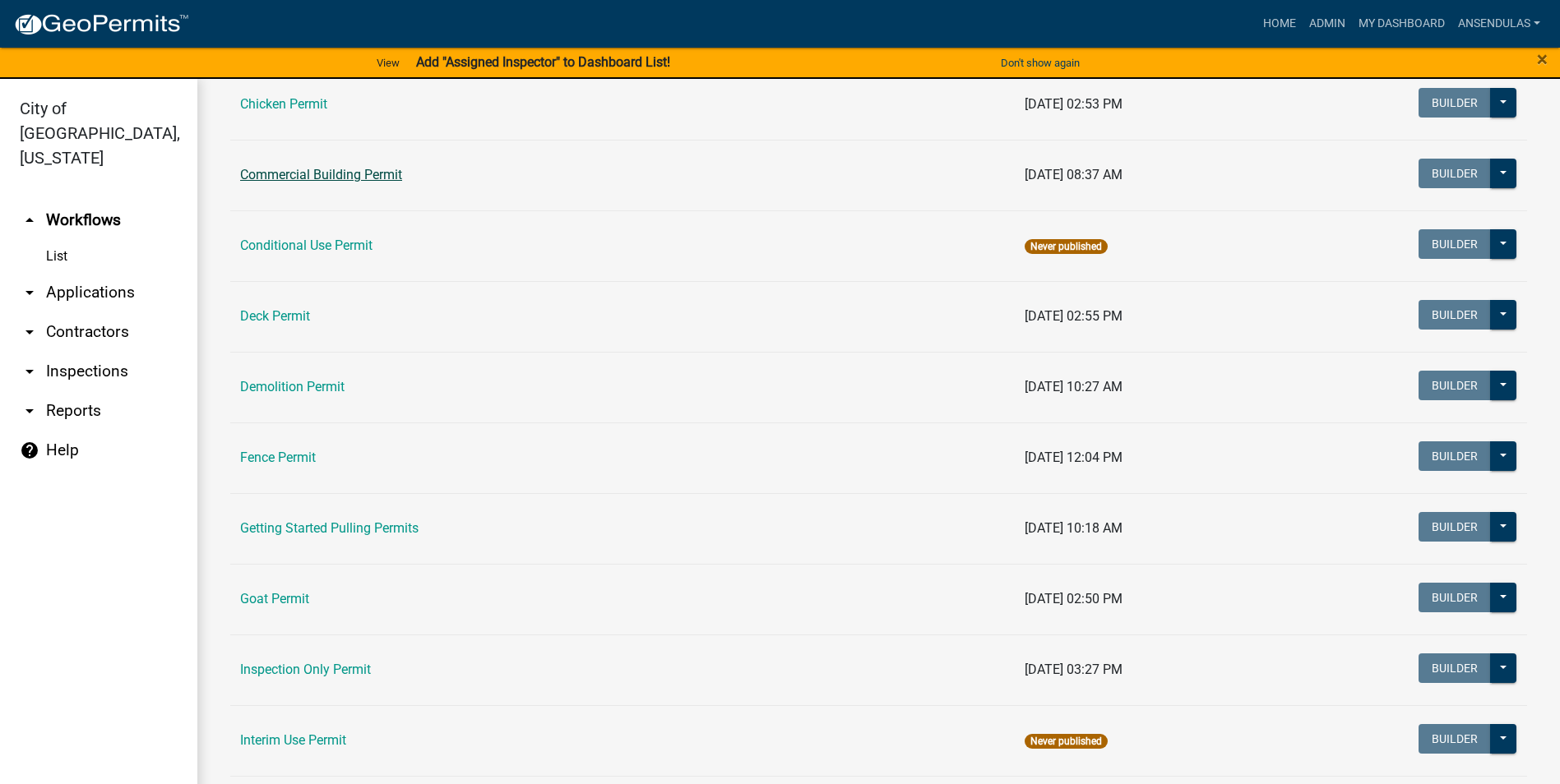
click at [326, 179] on link "Commercial Building Permit" at bounding box center [321, 174] width 162 height 16
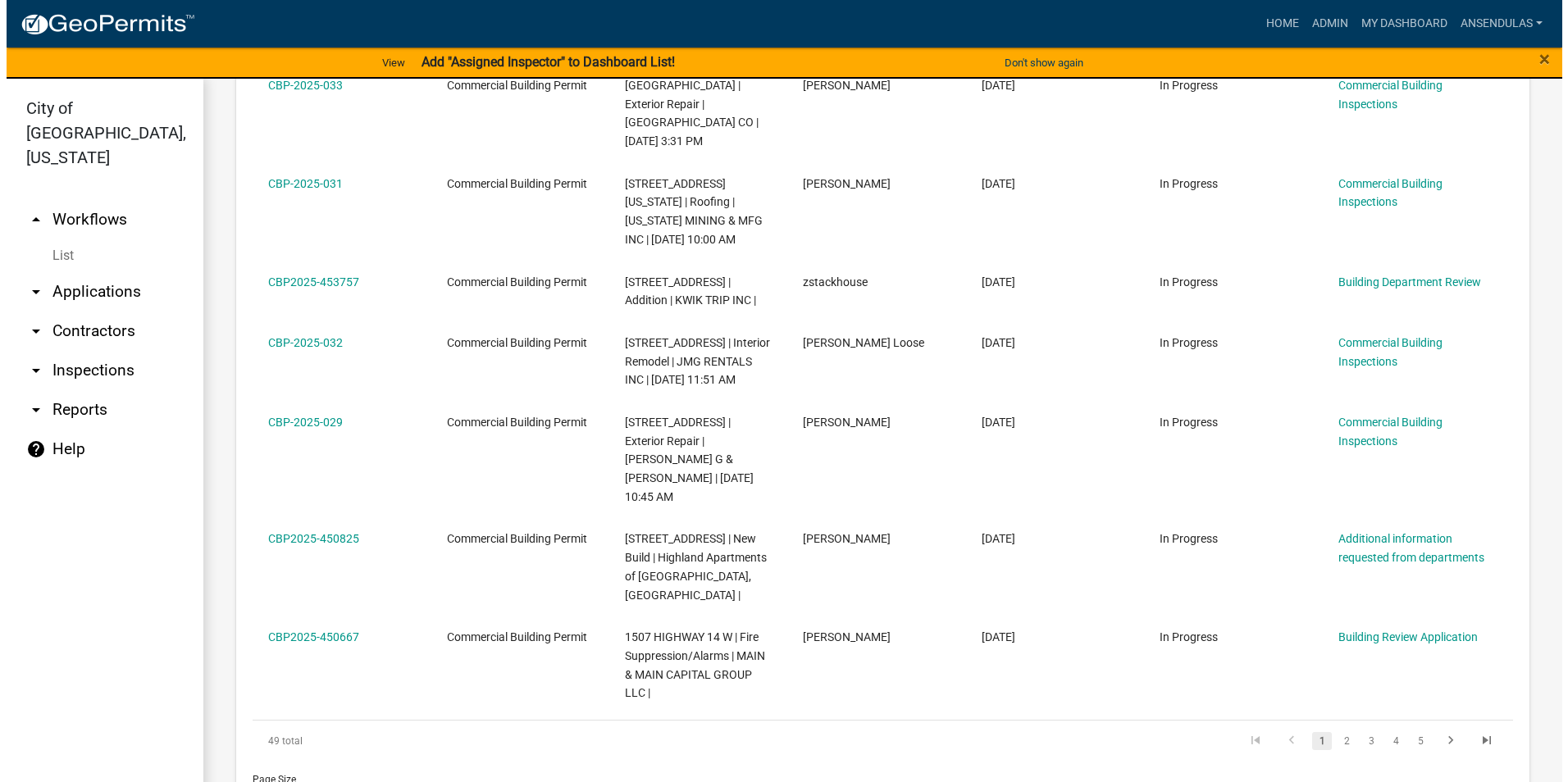
scroll to position [1186, 0]
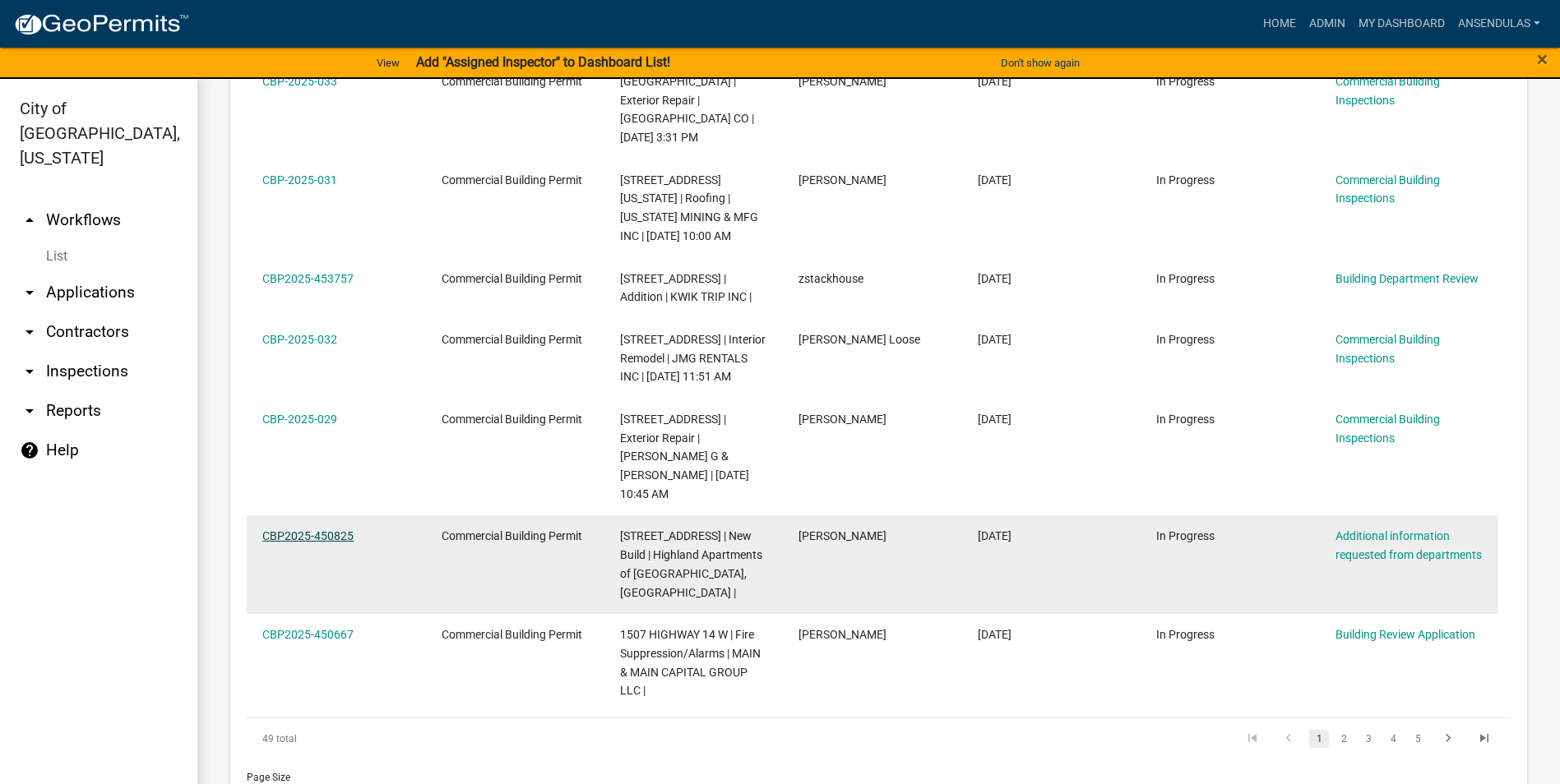
click at [320, 529] on link "CBP2025-450825" at bounding box center [308, 536] width 91 height 13
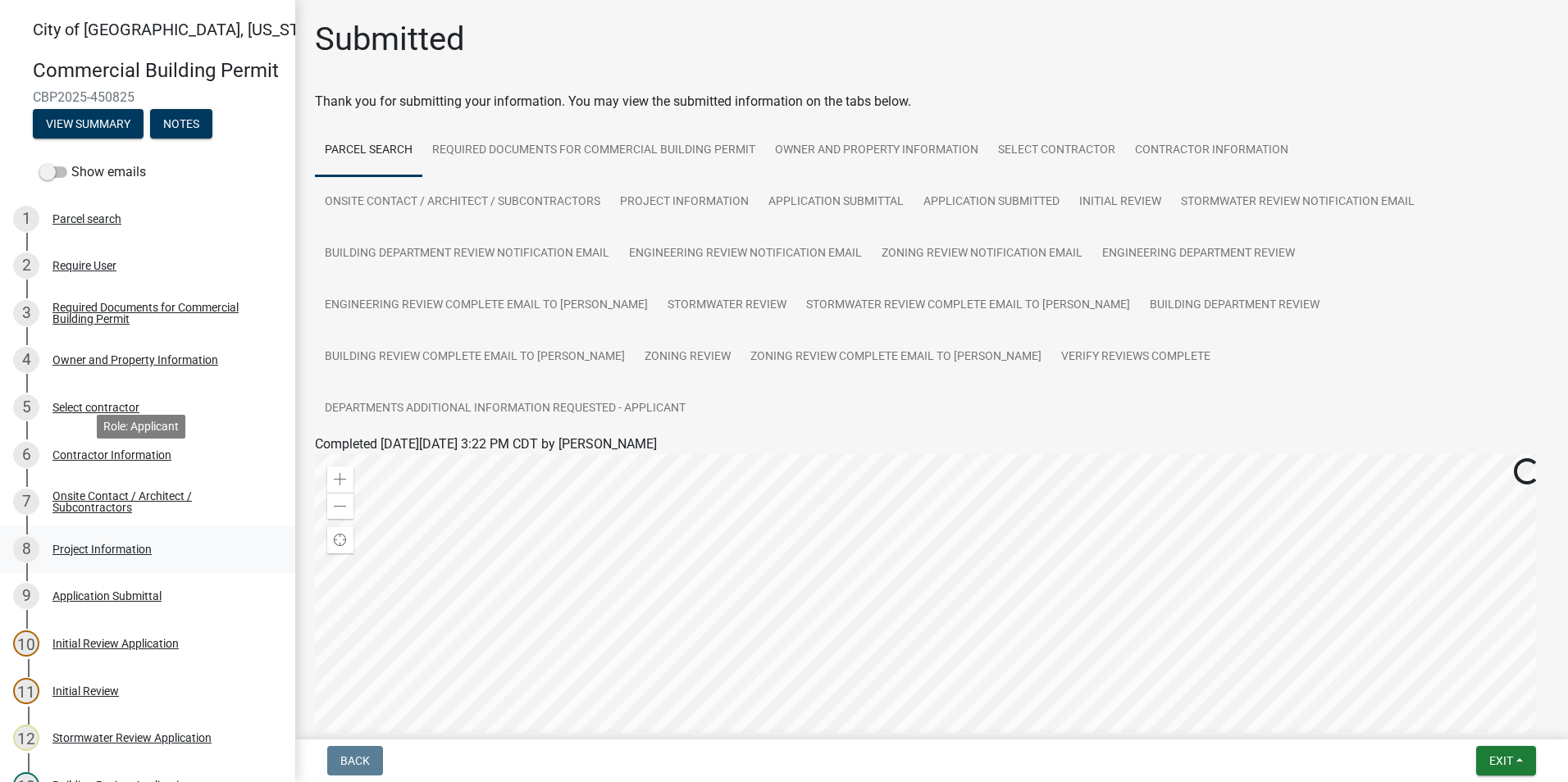
scroll to position [82, 0]
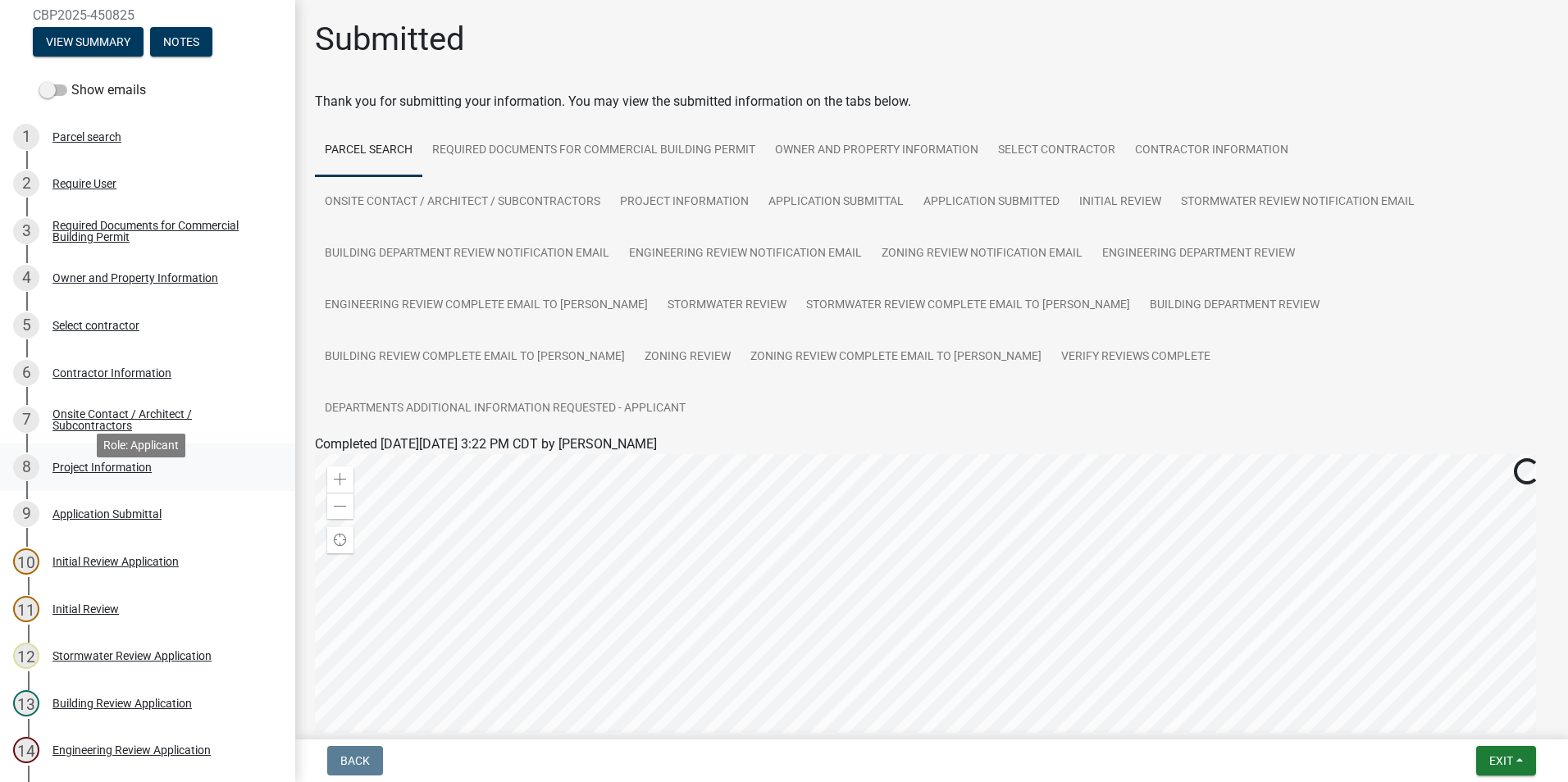
click at [130, 478] on div "8 Project Information" at bounding box center [141, 468] width 256 height 26
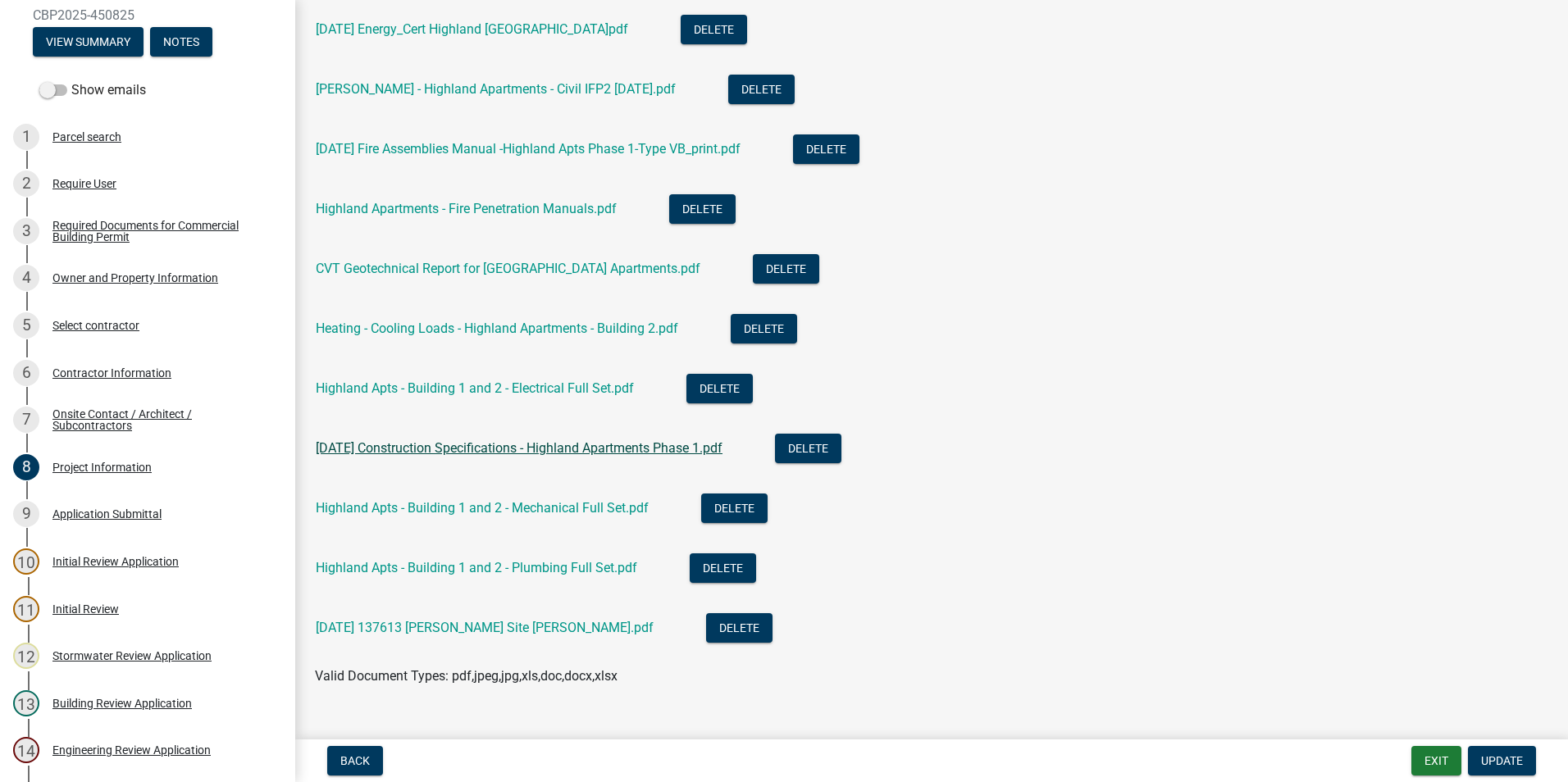
scroll to position [1230, 0]
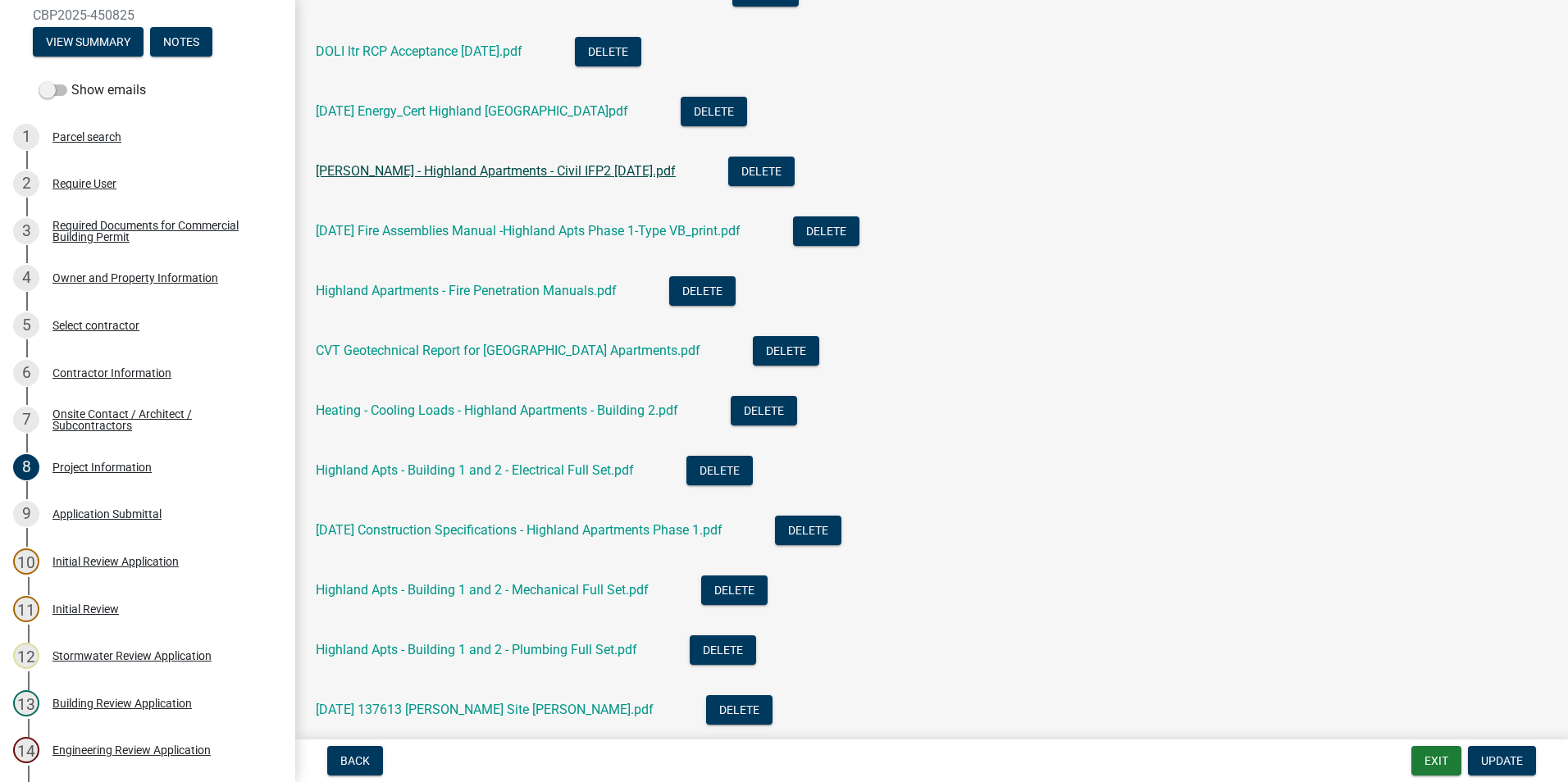
click at [505, 175] on link "[PERSON_NAME] - Highland Apartments - Civil IFP2 [DATE].pdf" at bounding box center [496, 171] width 360 height 16
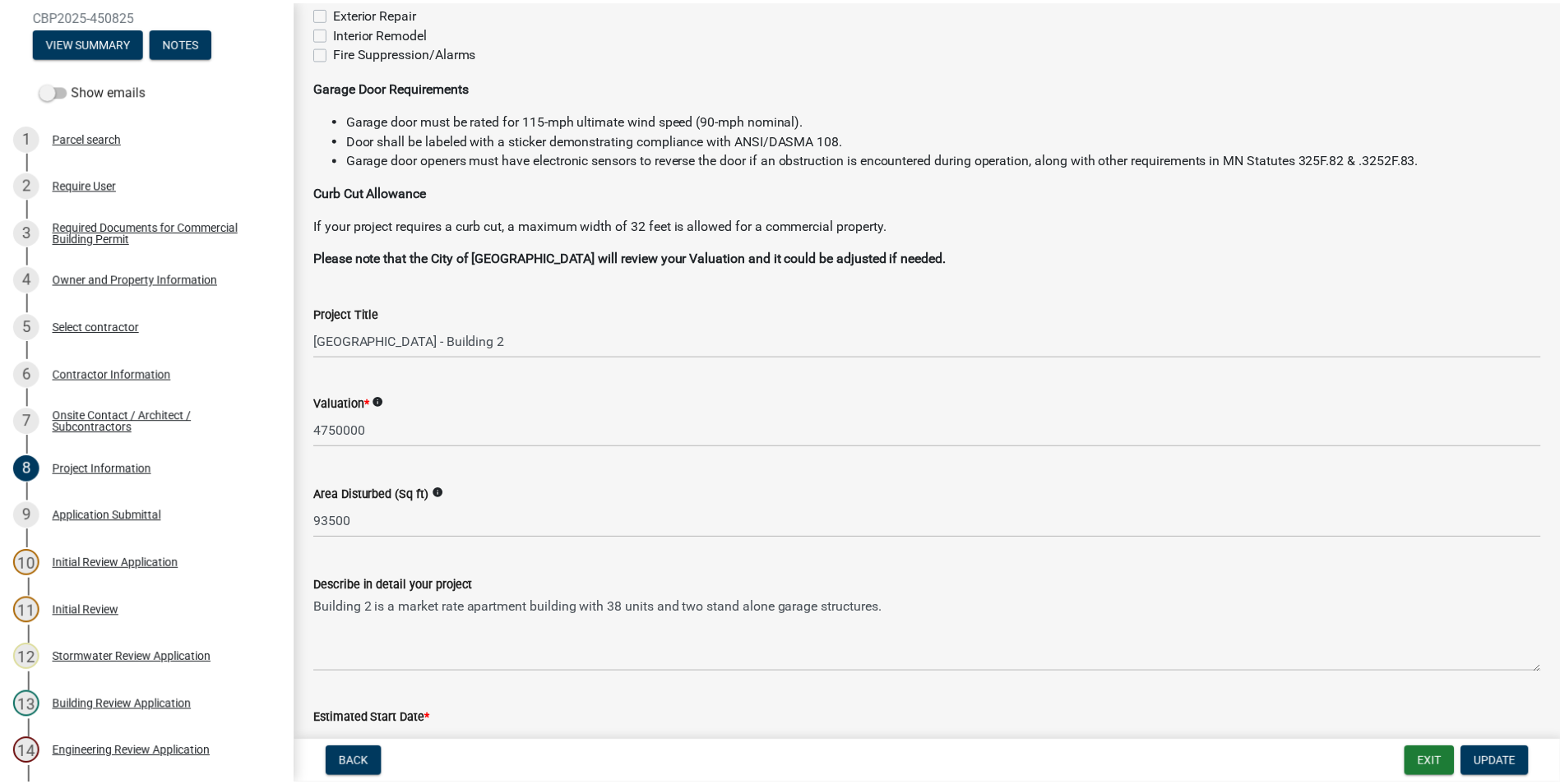
scroll to position [0, 0]
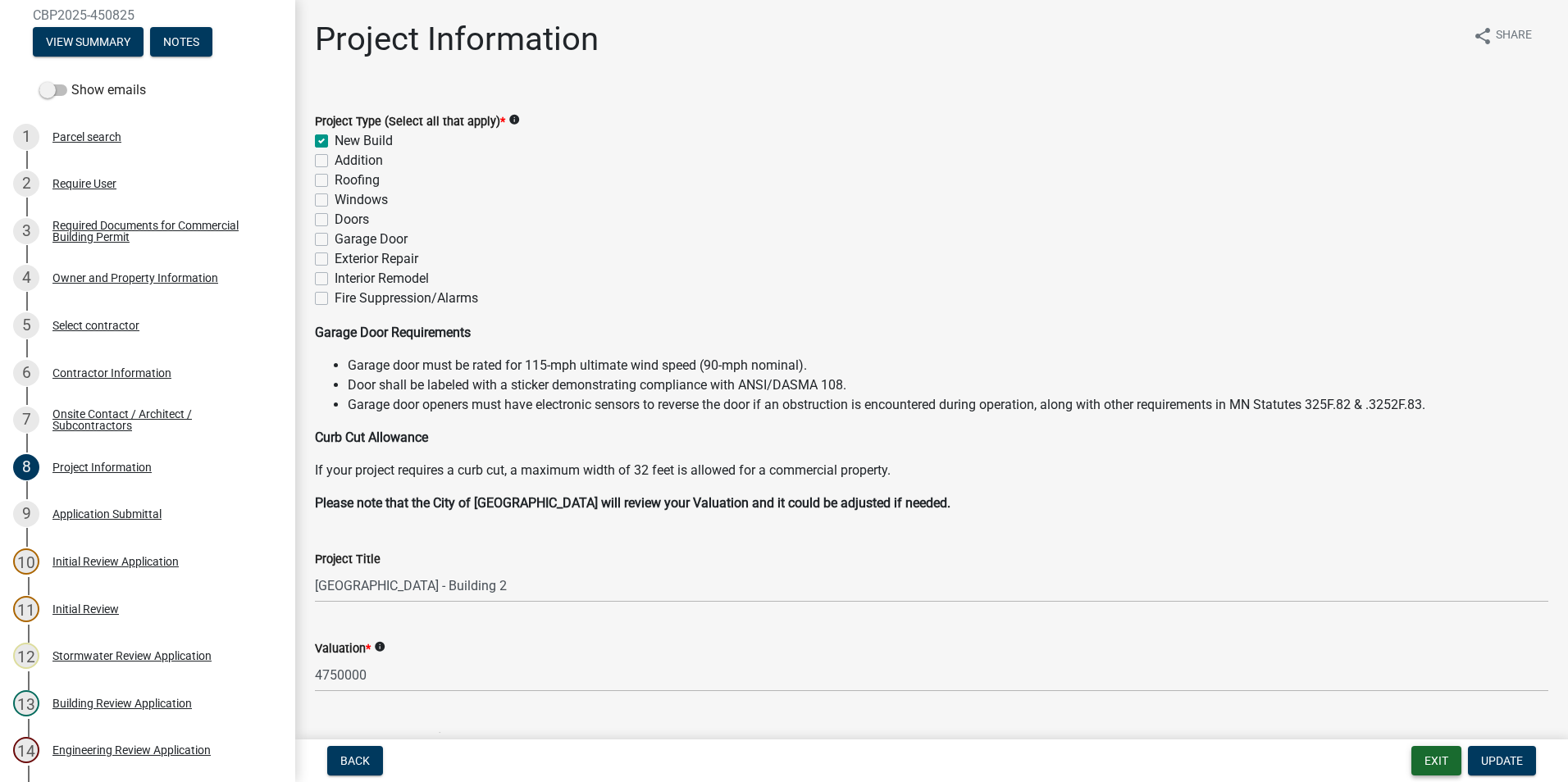
click at [1432, 771] on button "Exit" at bounding box center [1436, 761] width 50 height 30
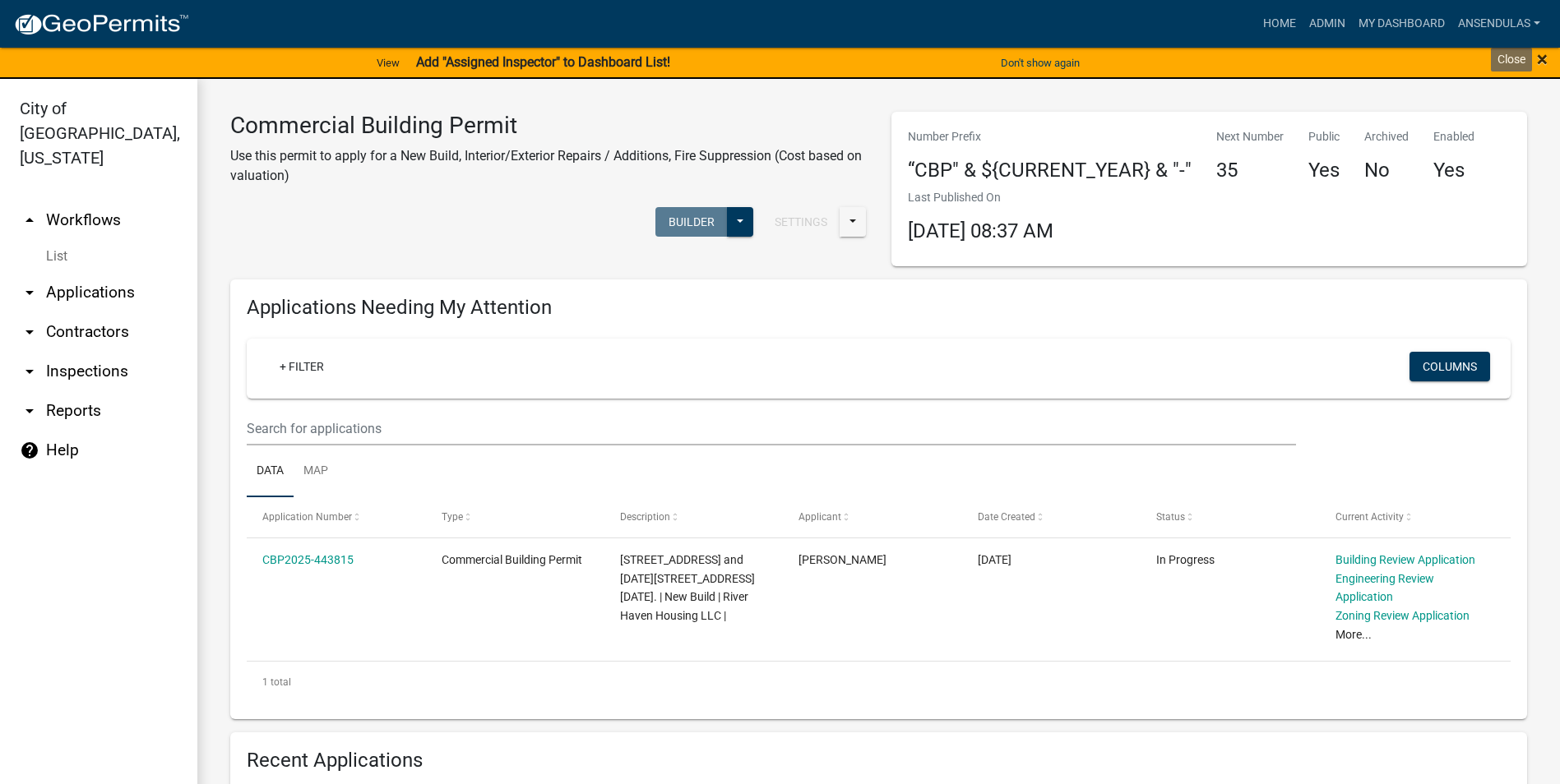
click at [1539, 63] on span "×" at bounding box center [1542, 60] width 11 height 23
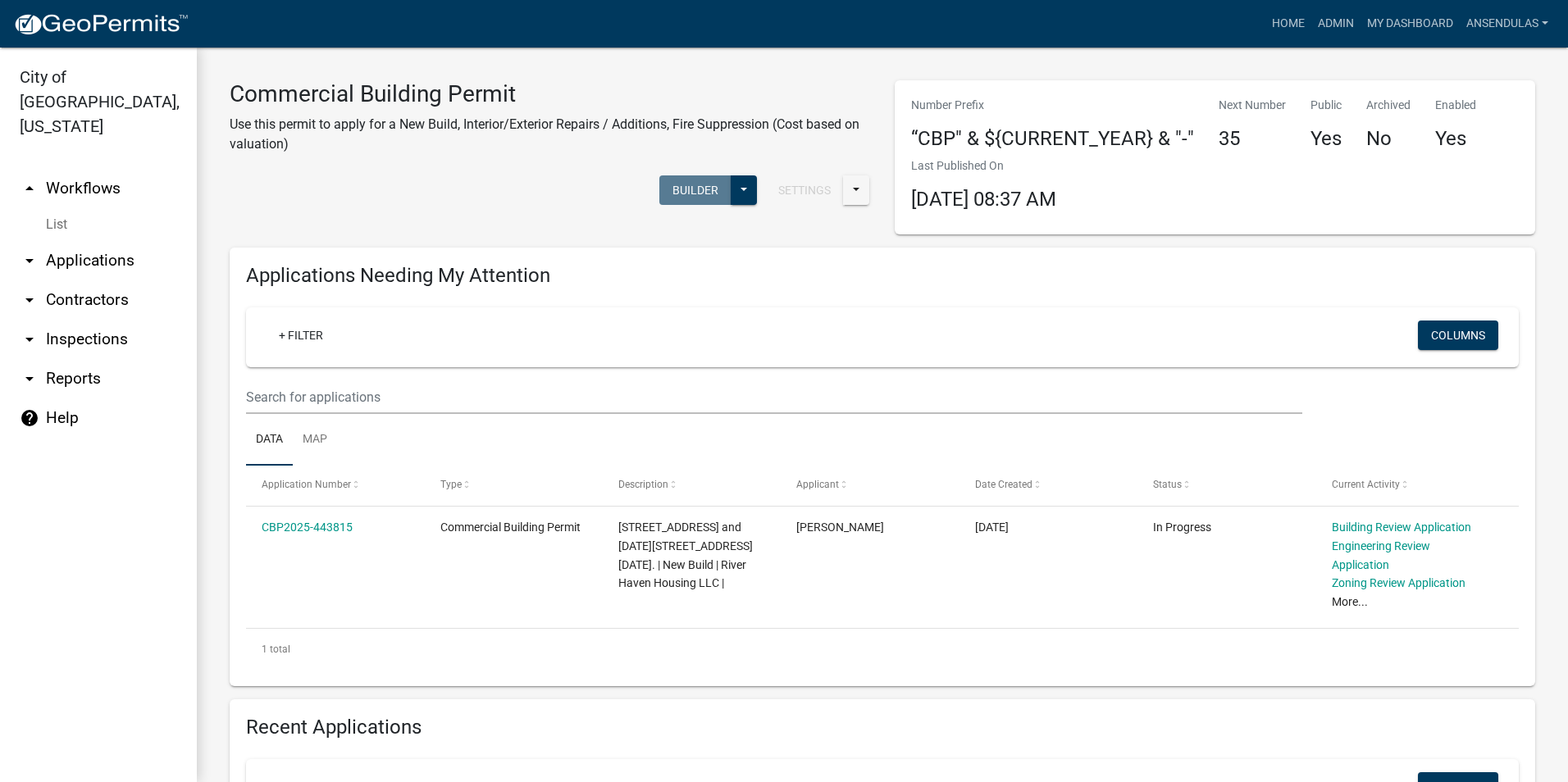
click at [69, 241] on link "arrow_drop_down Applications" at bounding box center [98, 261] width 197 height 40
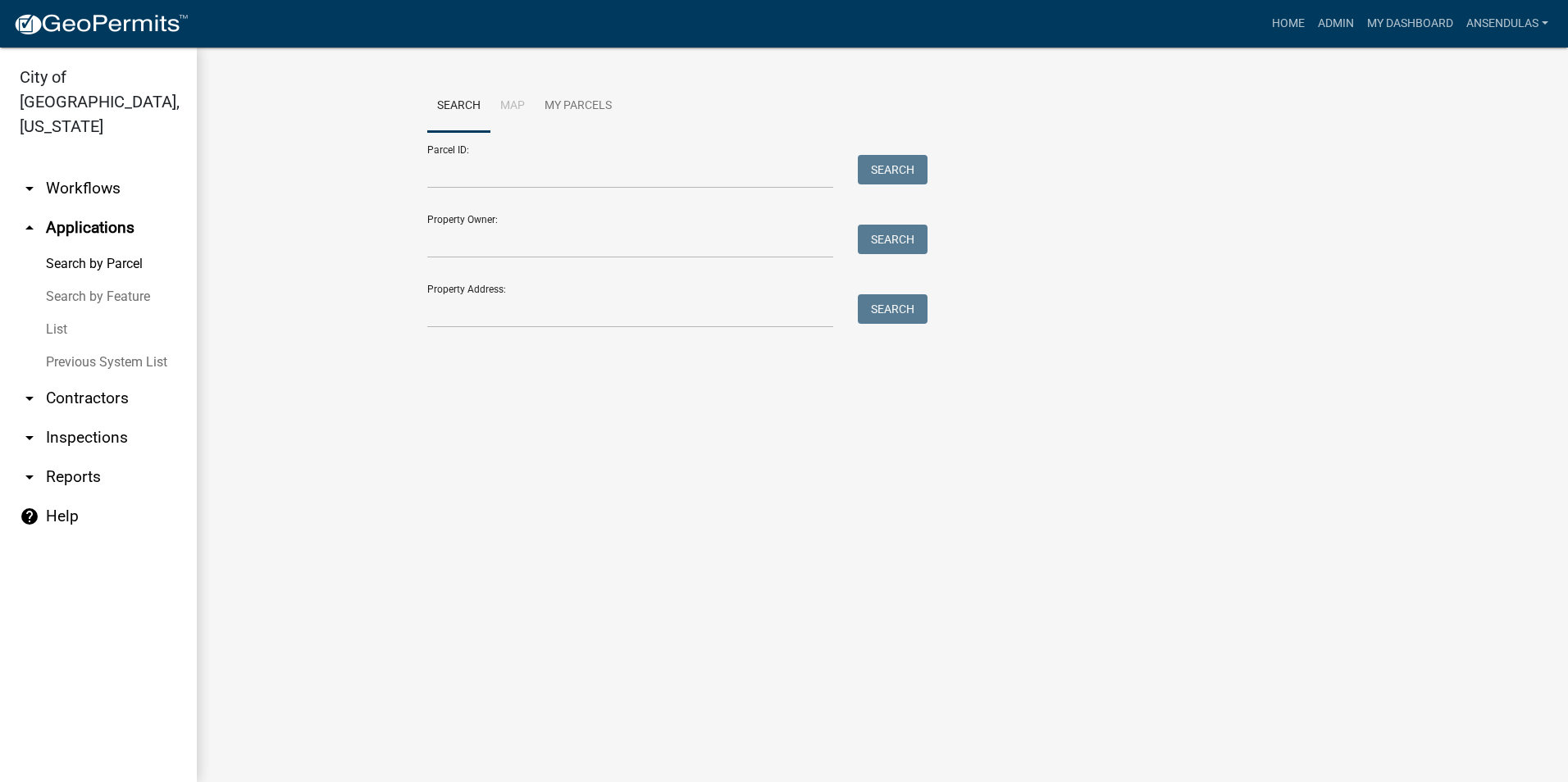
click at [54, 208] on link "arrow_drop_up Applications" at bounding box center [98, 228] width 197 height 40
click at [26, 218] on icon "arrow_drop_up" at bounding box center [30, 228] width 20 height 20
click at [31, 179] on icon "arrow_drop_down" at bounding box center [30, 189] width 20 height 20
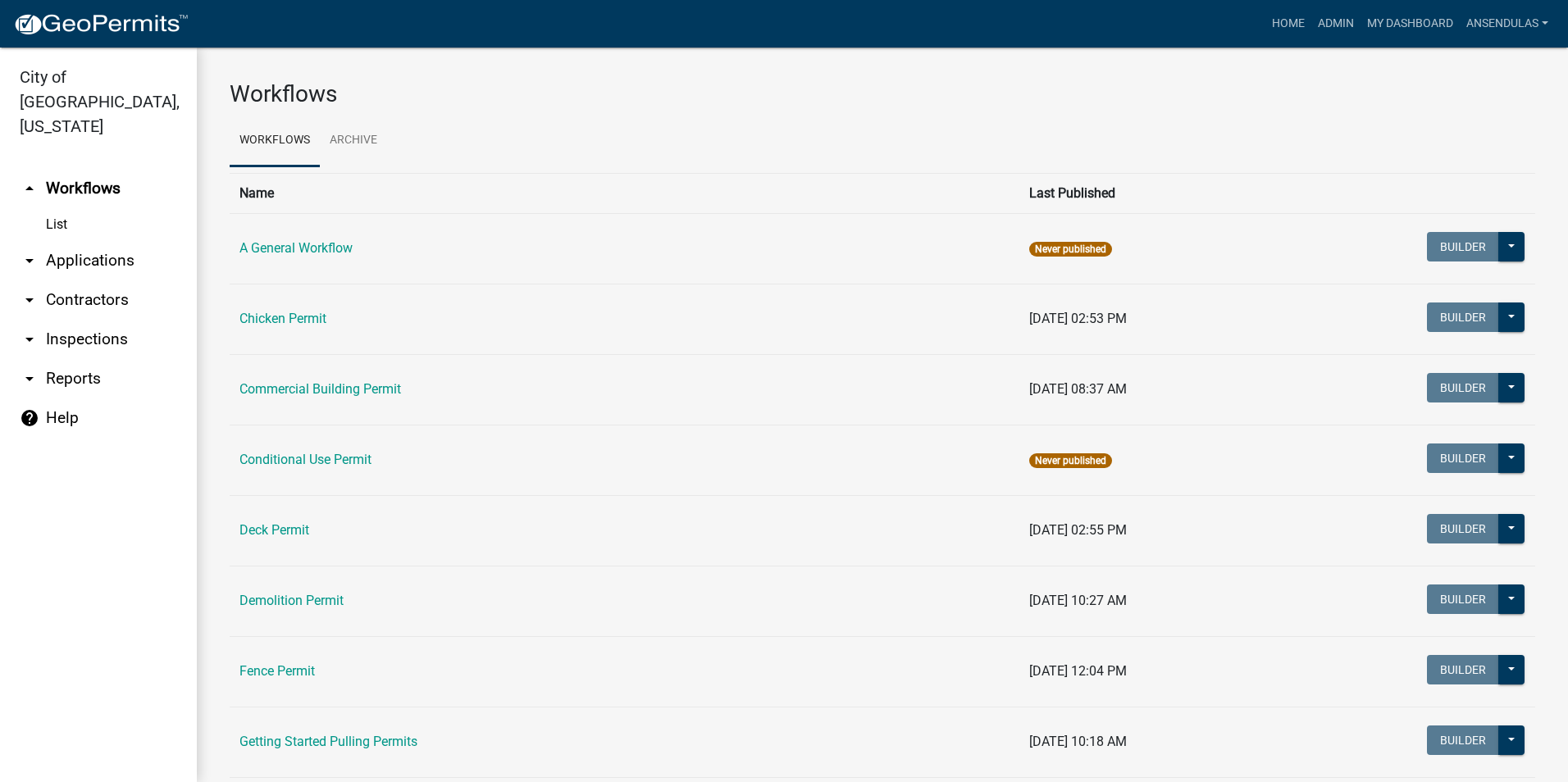
click at [47, 208] on link "List" at bounding box center [98, 224] width 197 height 33
click at [1517, 21] on link "ansendulas" at bounding box center [1506, 24] width 95 height 31
click at [1455, 65] on link "Admin" at bounding box center [1489, 68] width 131 height 40
click at [1331, 22] on link "Admin" at bounding box center [1336, 24] width 49 height 31
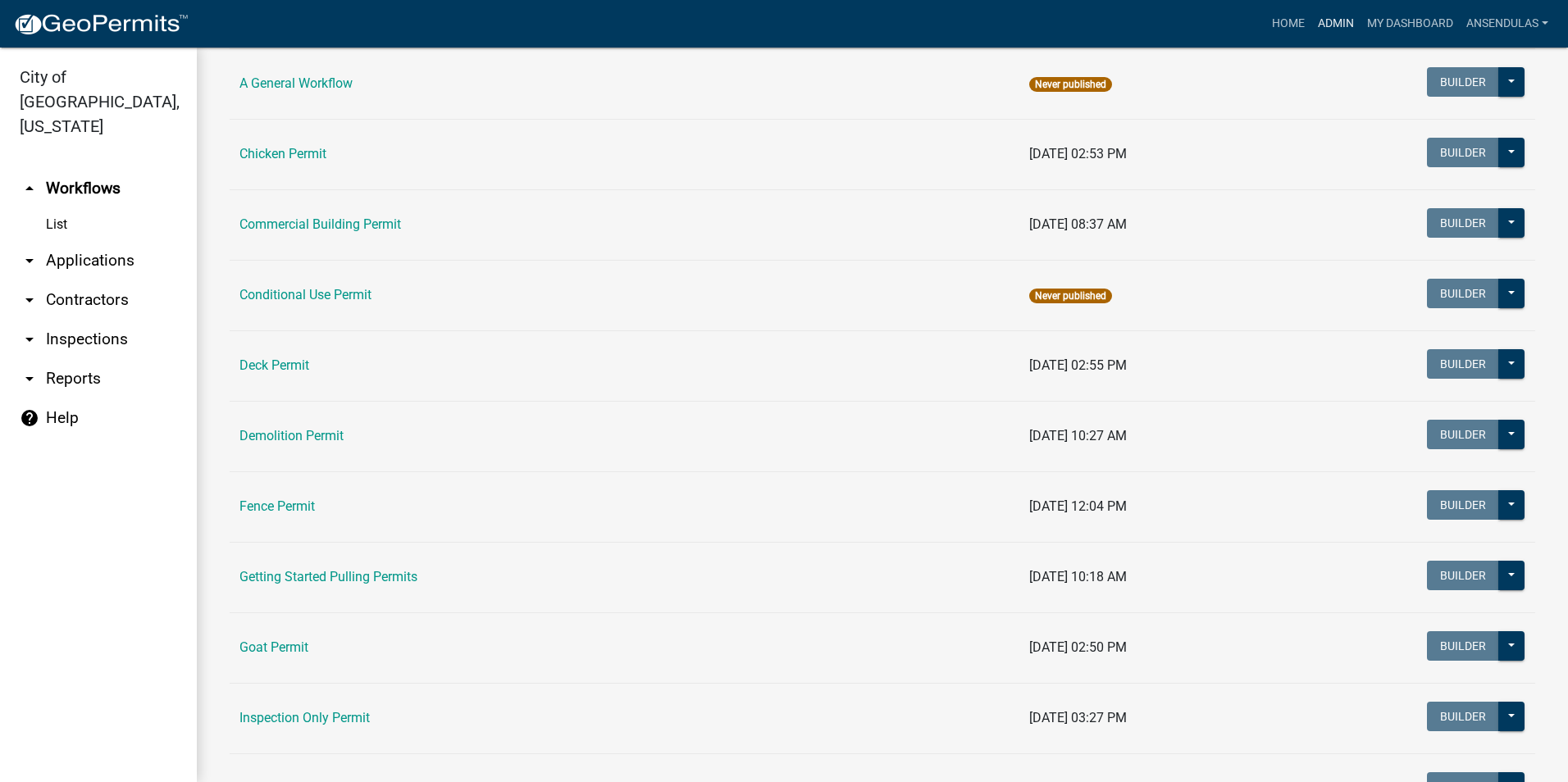
scroll to position [164, 0]
